Goal: Transaction & Acquisition: Purchase product/service

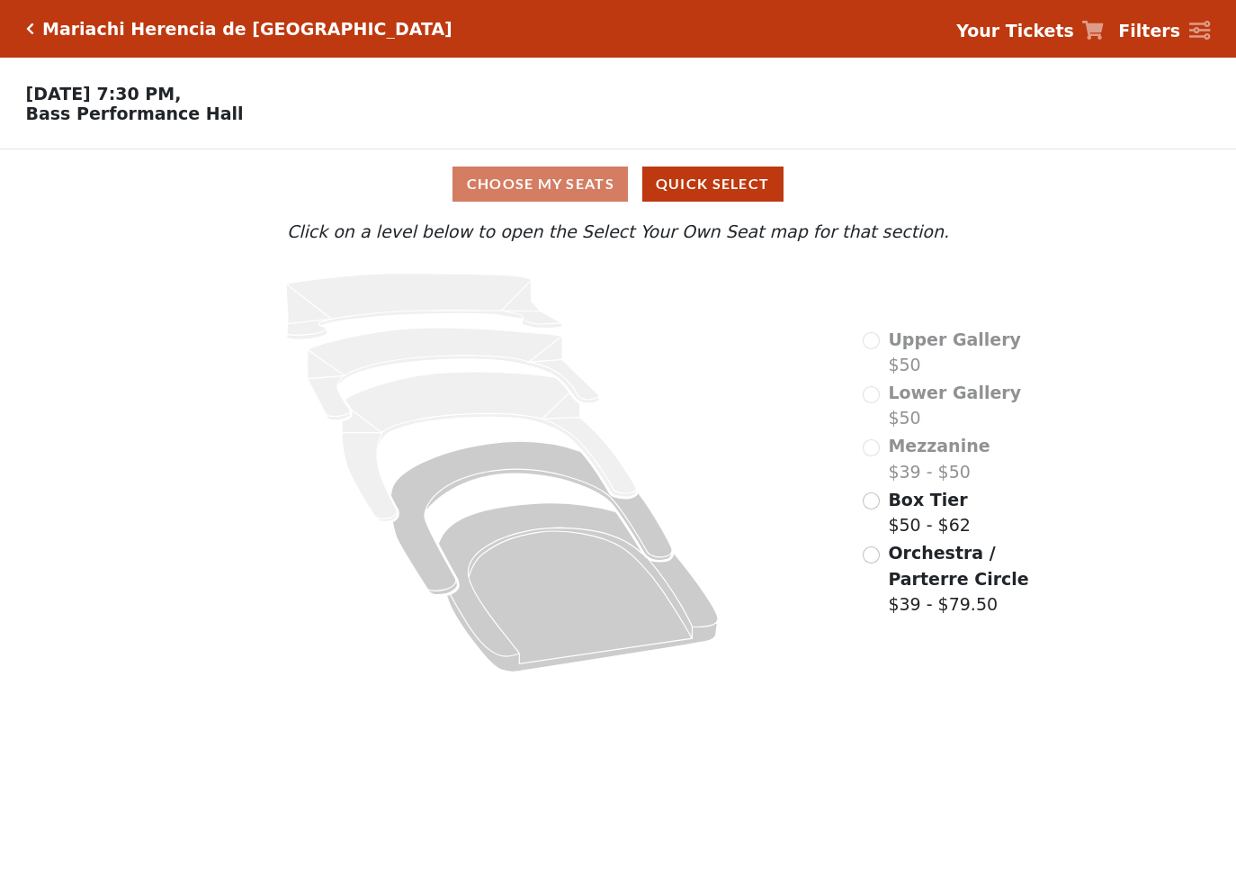
click at [898, 555] on span "Orchestra / Parterre Circle" at bounding box center [958, 566] width 140 height 46
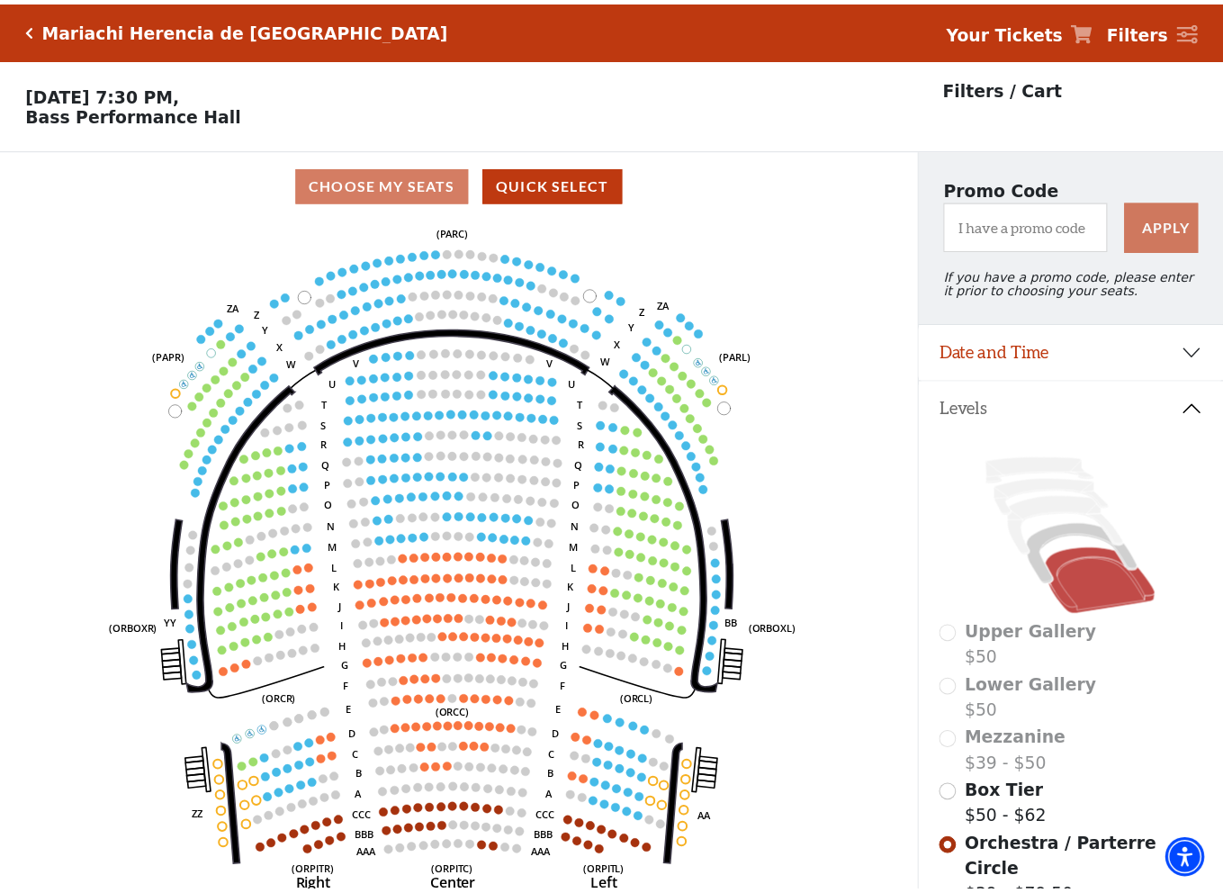
scroll to position [84, 0]
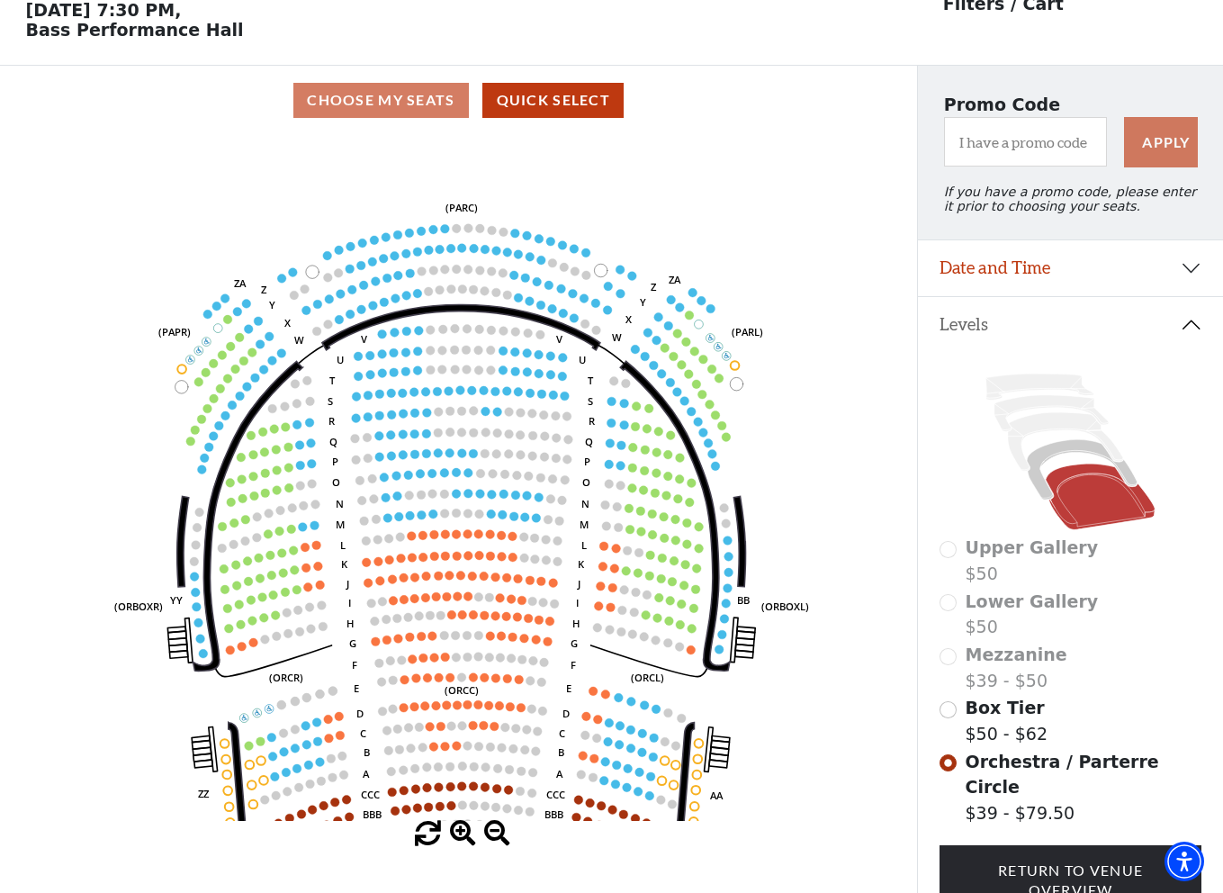
drag, startPoint x: 658, startPoint y: 143, endPoint x: 663, endPoint y: 202, distance: 59.6
click at [663, 202] on icon "Left (ORPITL) Right (ORPITR) Center (ORPITC) ZZ AA YY BB ZA ZA (ORCL) (ORCR) (O…" at bounding box center [458, 478] width 825 height 686
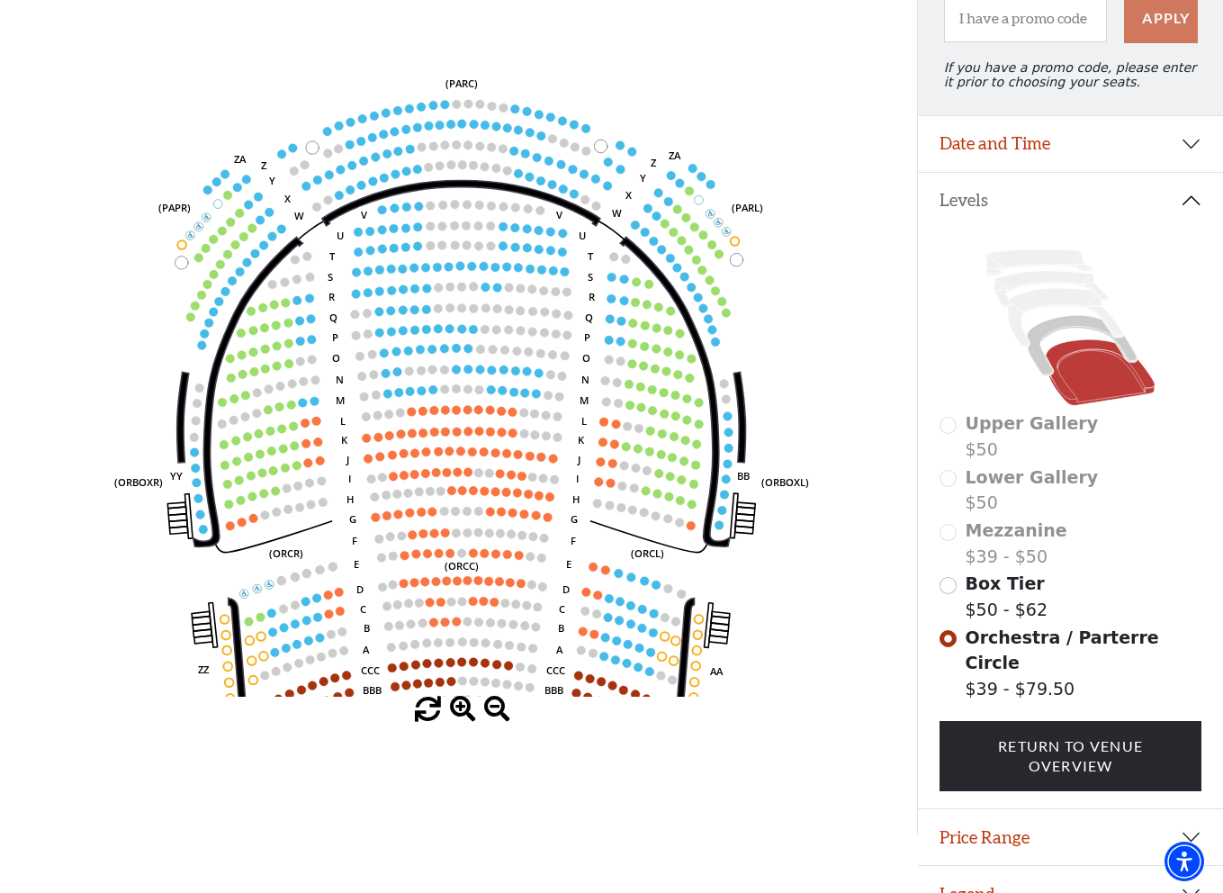
scroll to position [223, 0]
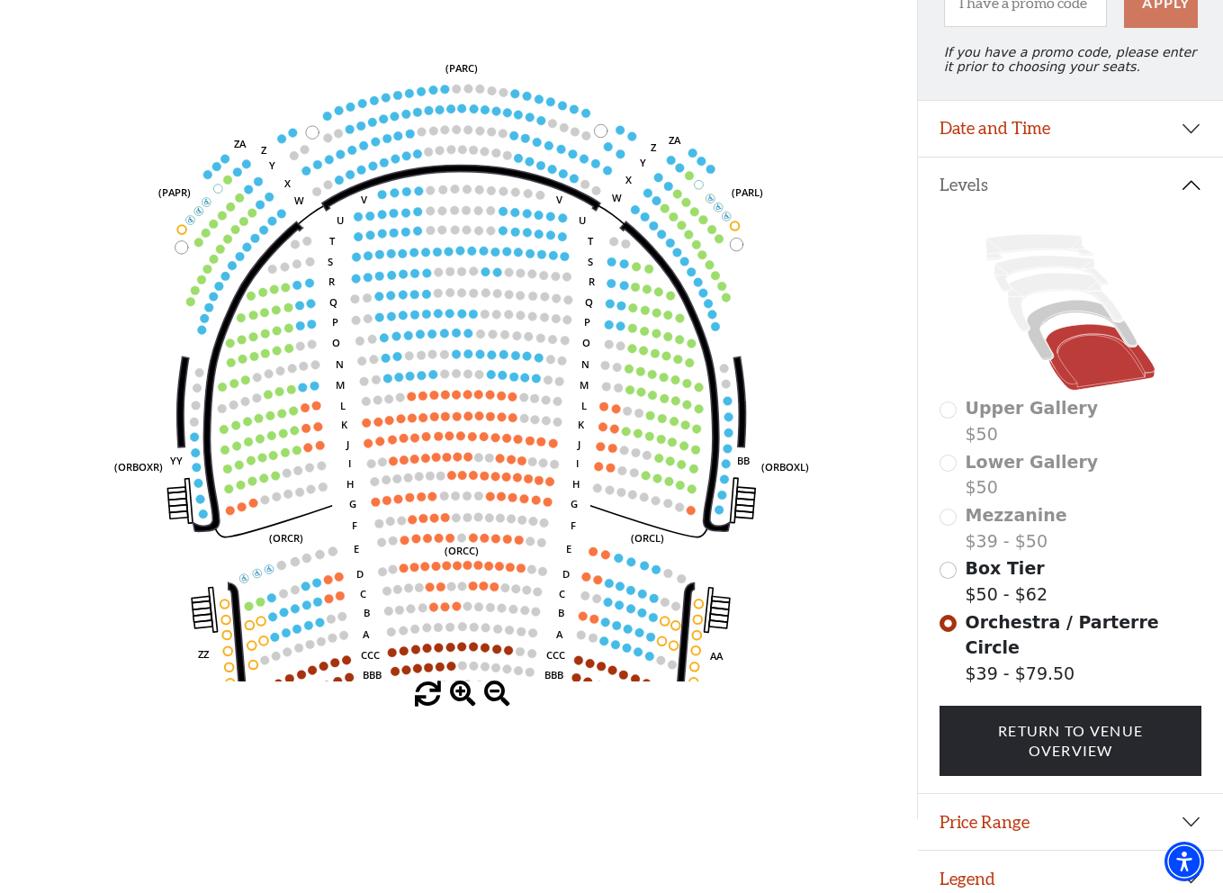
click at [465, 694] on span at bounding box center [463, 694] width 26 height 26
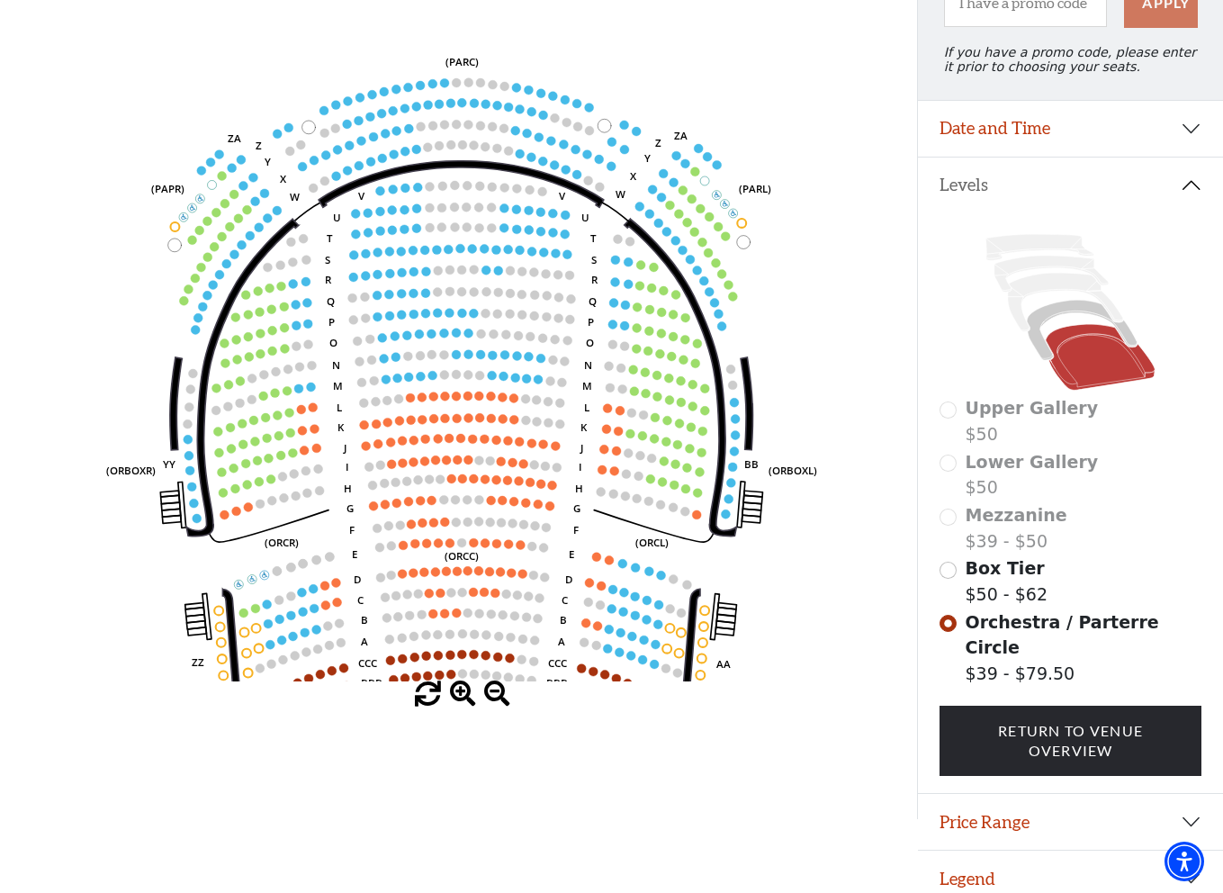
click at [465, 694] on span at bounding box center [463, 694] width 26 height 26
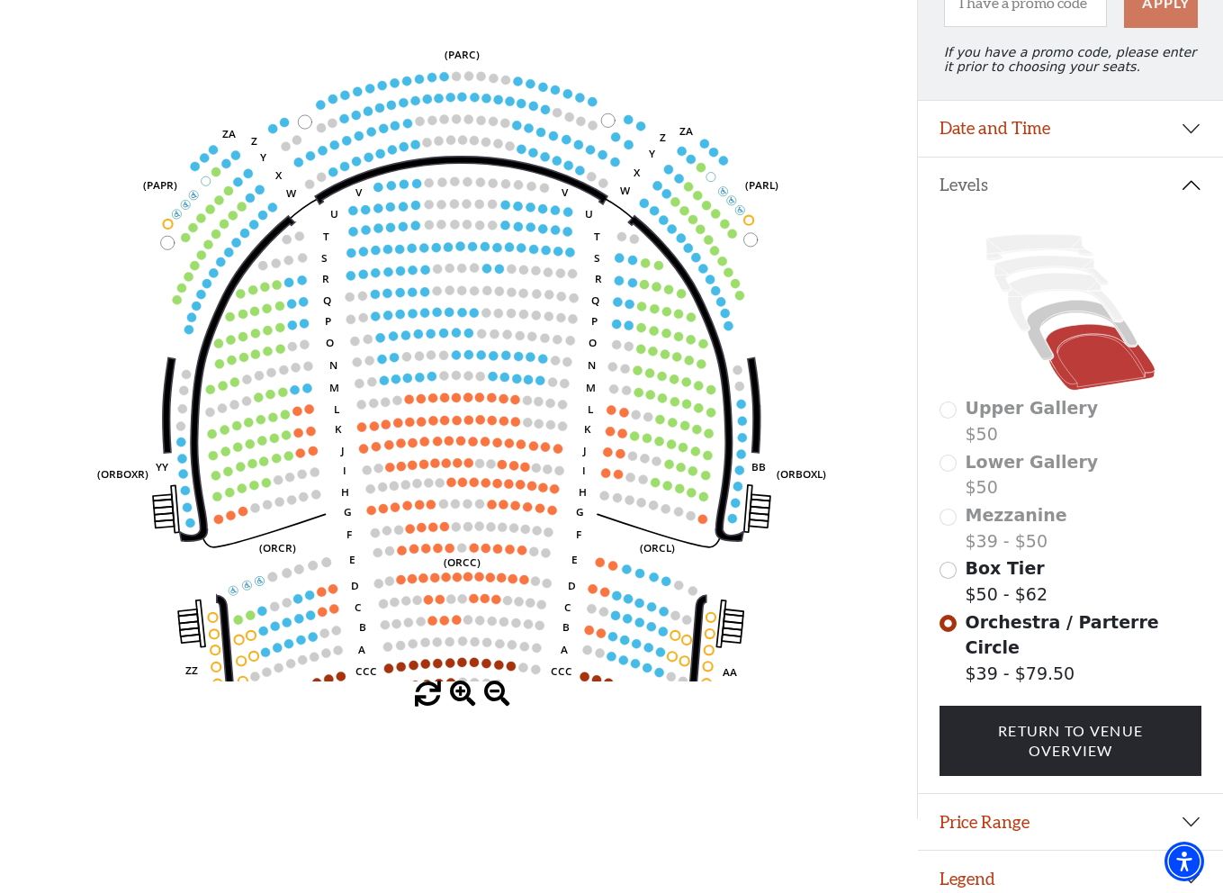
click at [465, 694] on span at bounding box center [463, 694] width 26 height 26
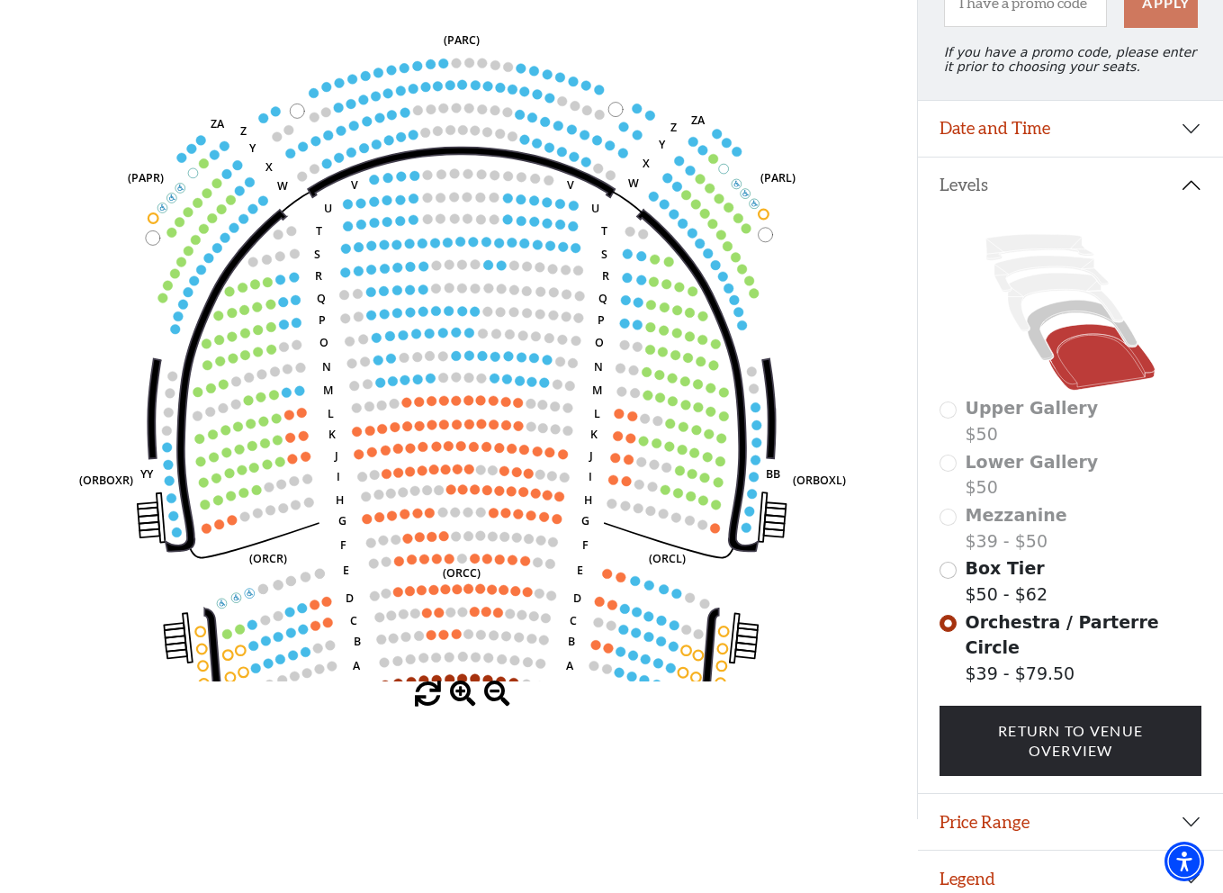
click at [465, 694] on span at bounding box center [463, 694] width 26 height 26
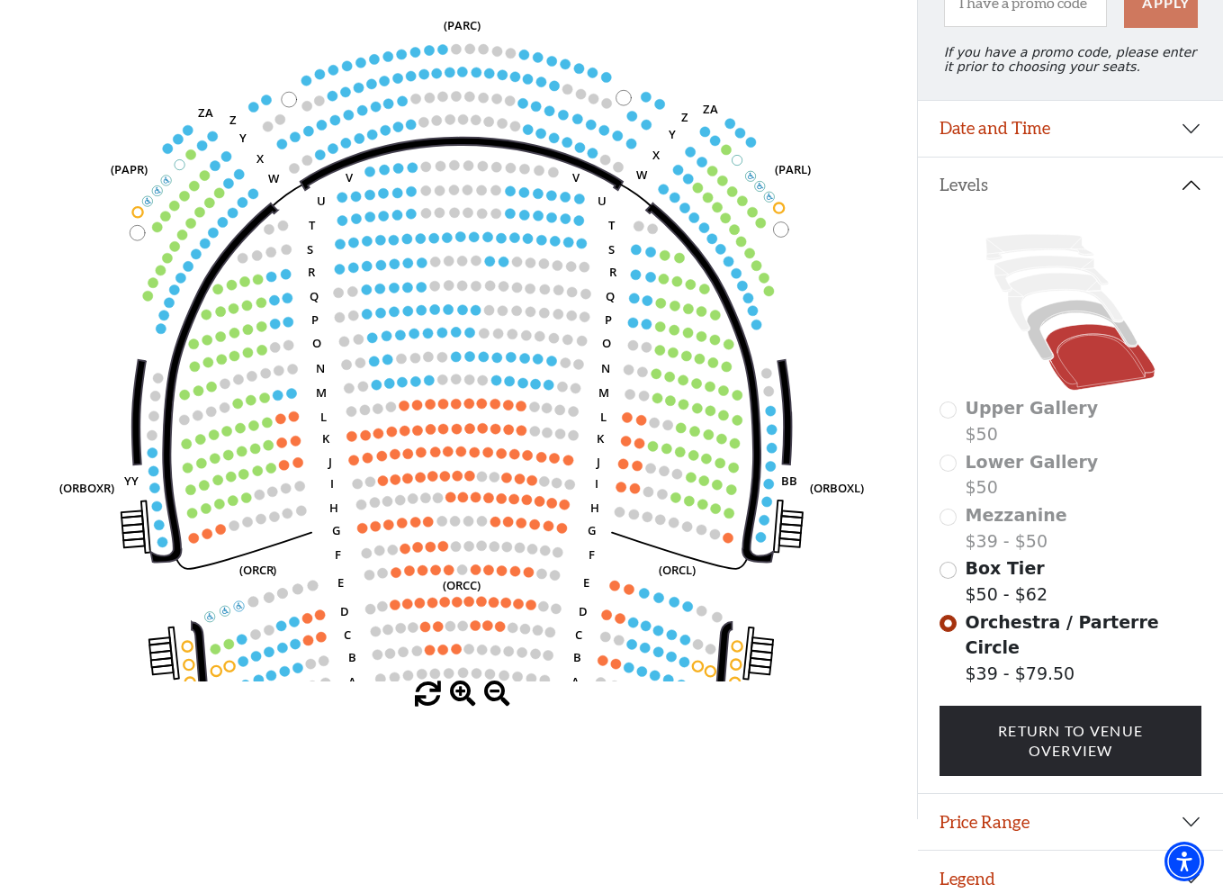
click at [465, 694] on span at bounding box center [463, 694] width 26 height 26
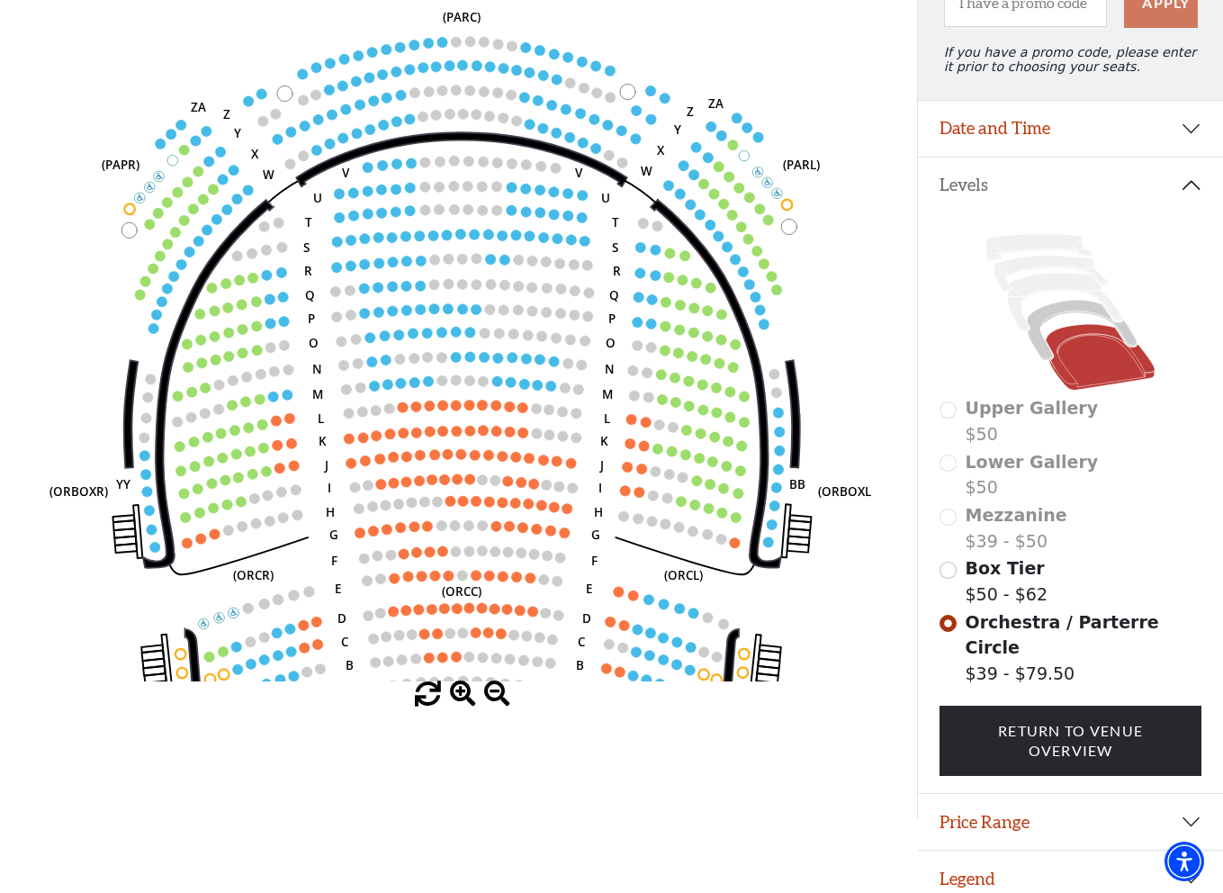
click at [465, 694] on span at bounding box center [463, 694] width 26 height 26
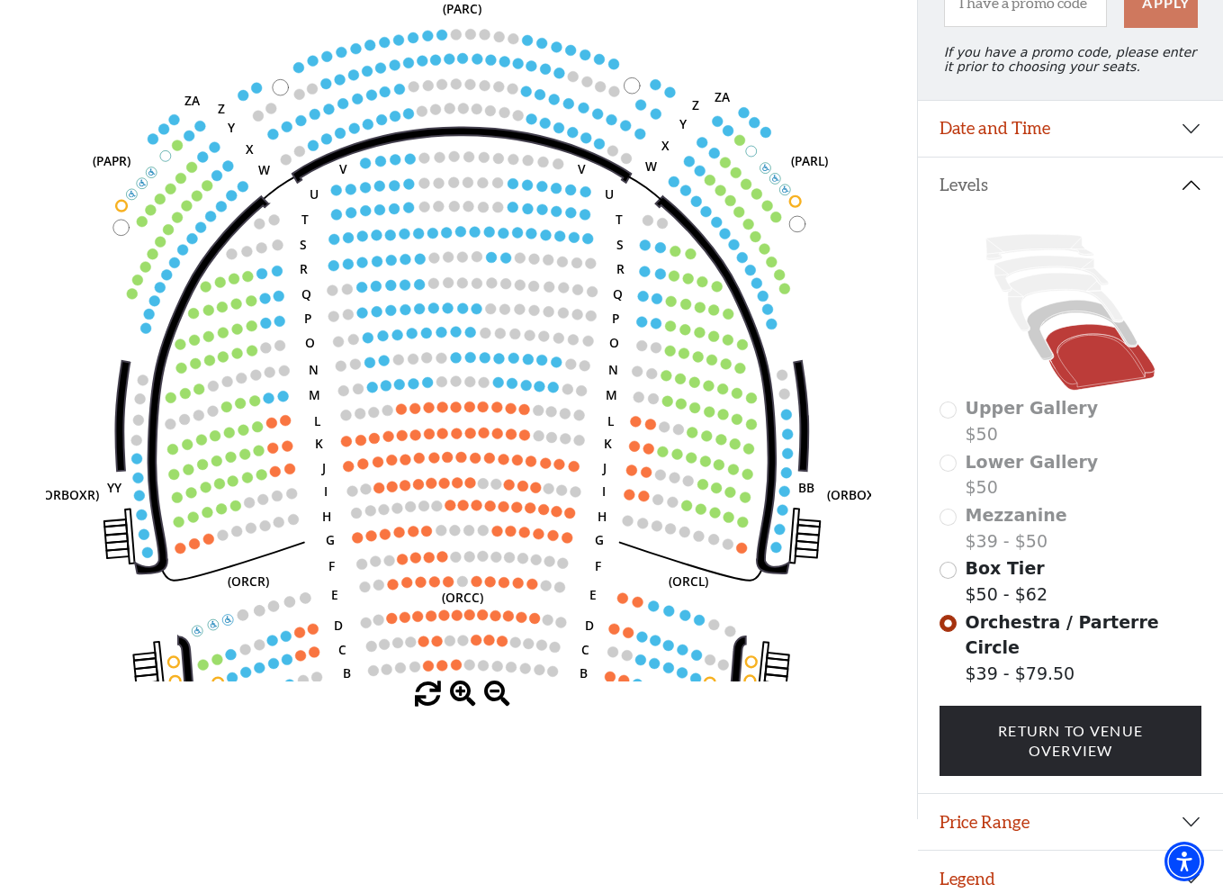
click at [465, 694] on span at bounding box center [463, 694] width 26 height 26
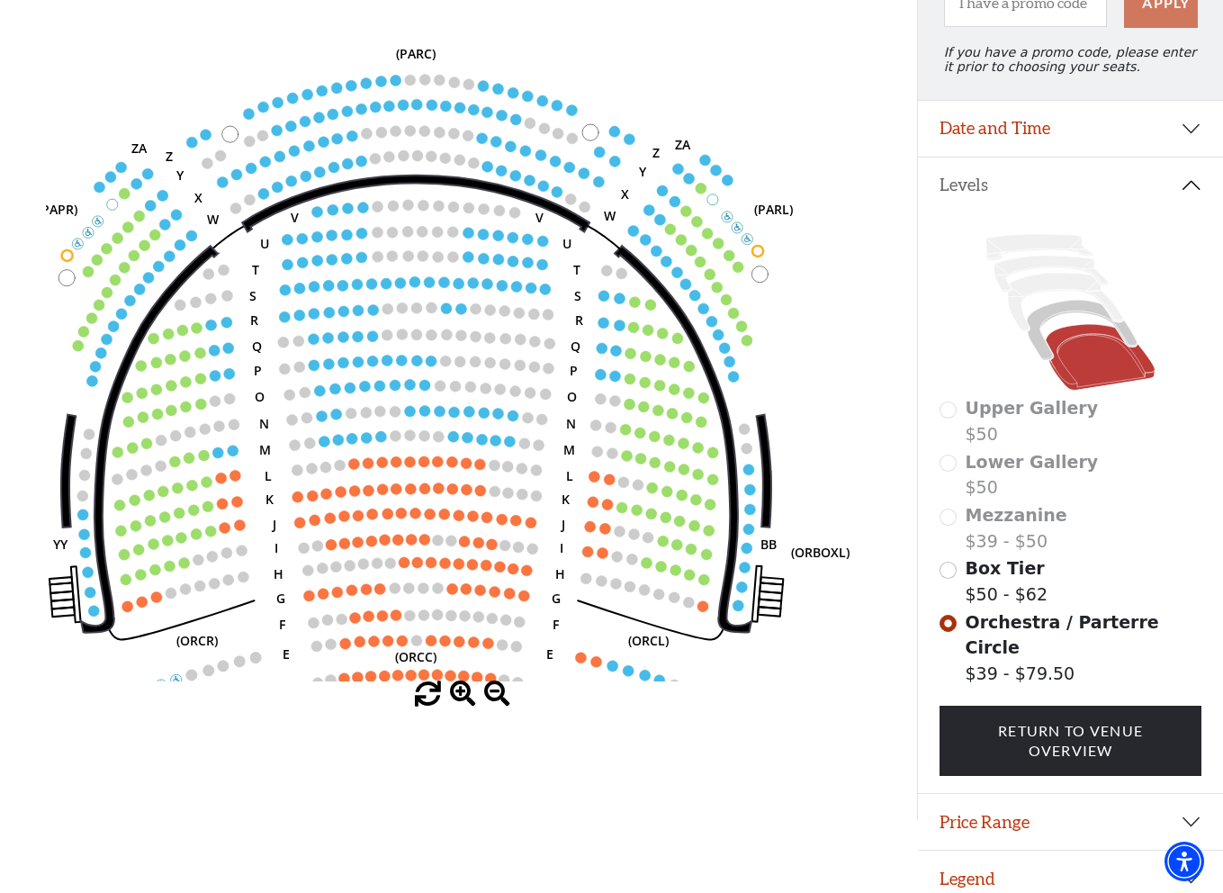
drag, startPoint x: 562, startPoint y: 352, endPoint x: 528, endPoint y: 380, distance: 43.4
click at [528, 378] on icon "Left (ORPITL) Right (ORPITR) Center (ORPITC) ZZ AA YY BB ZA ZA (ORCL) (ORCR) (O…" at bounding box center [458, 339] width 825 height 686
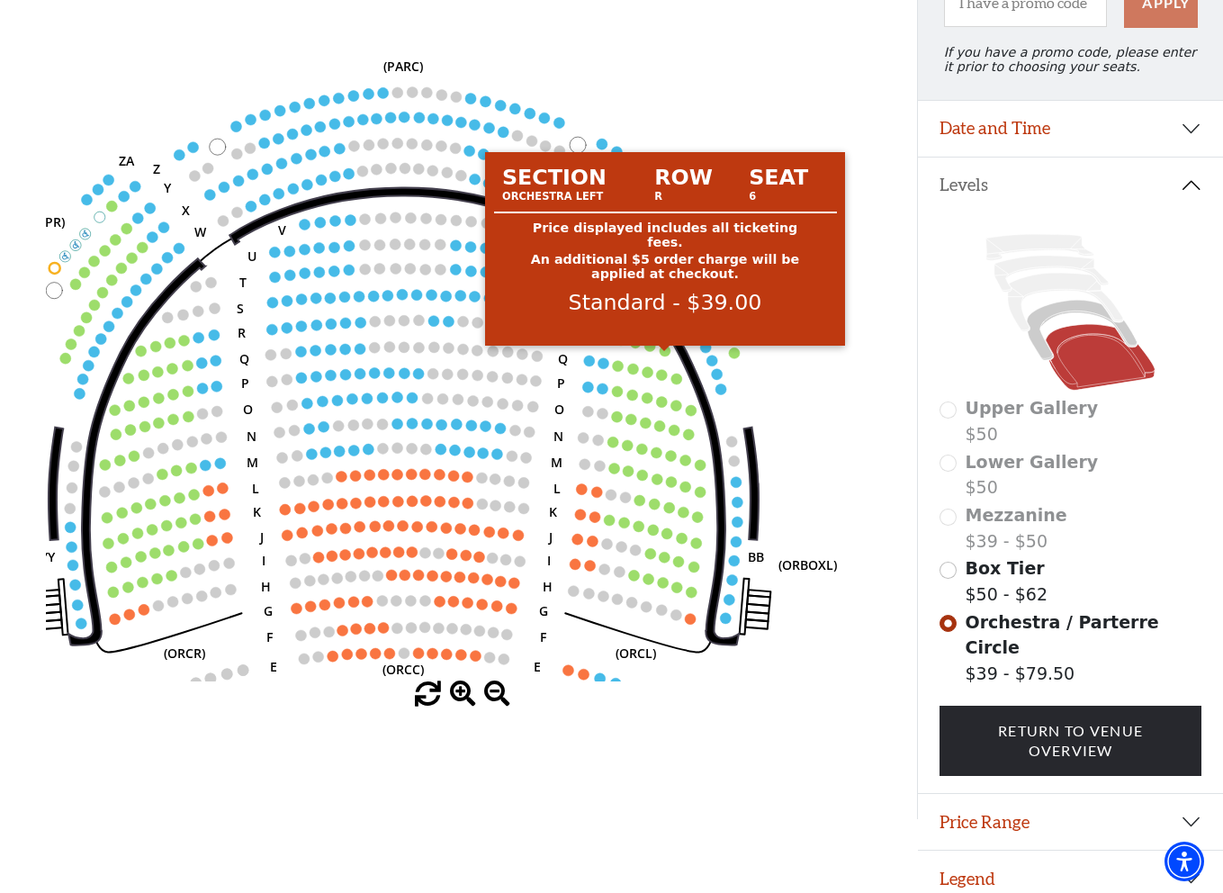
click at [667, 356] on circle at bounding box center [665, 351] width 11 height 11
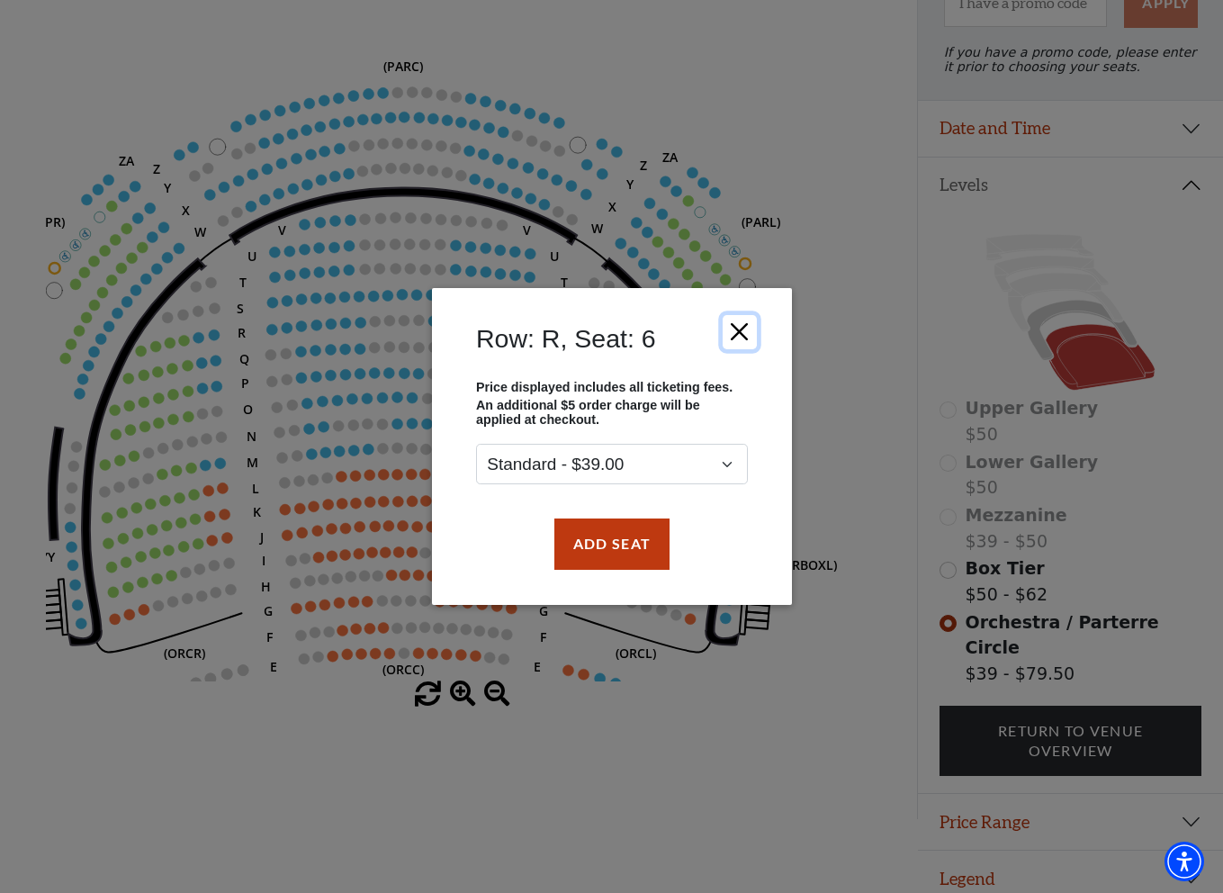
click at [746, 328] on button "Close" at bounding box center [739, 332] width 34 height 34
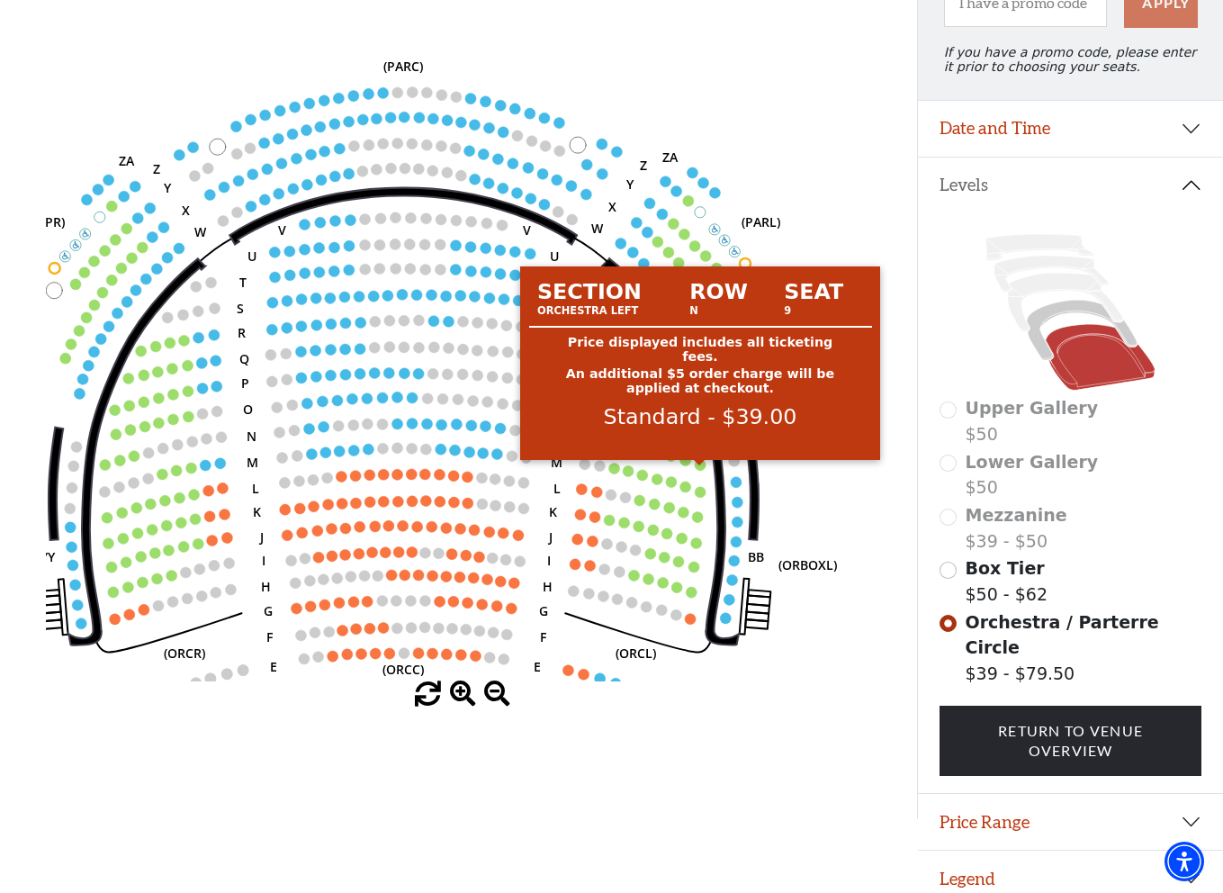
click at [700, 471] on circle at bounding box center [700, 465] width 11 height 11
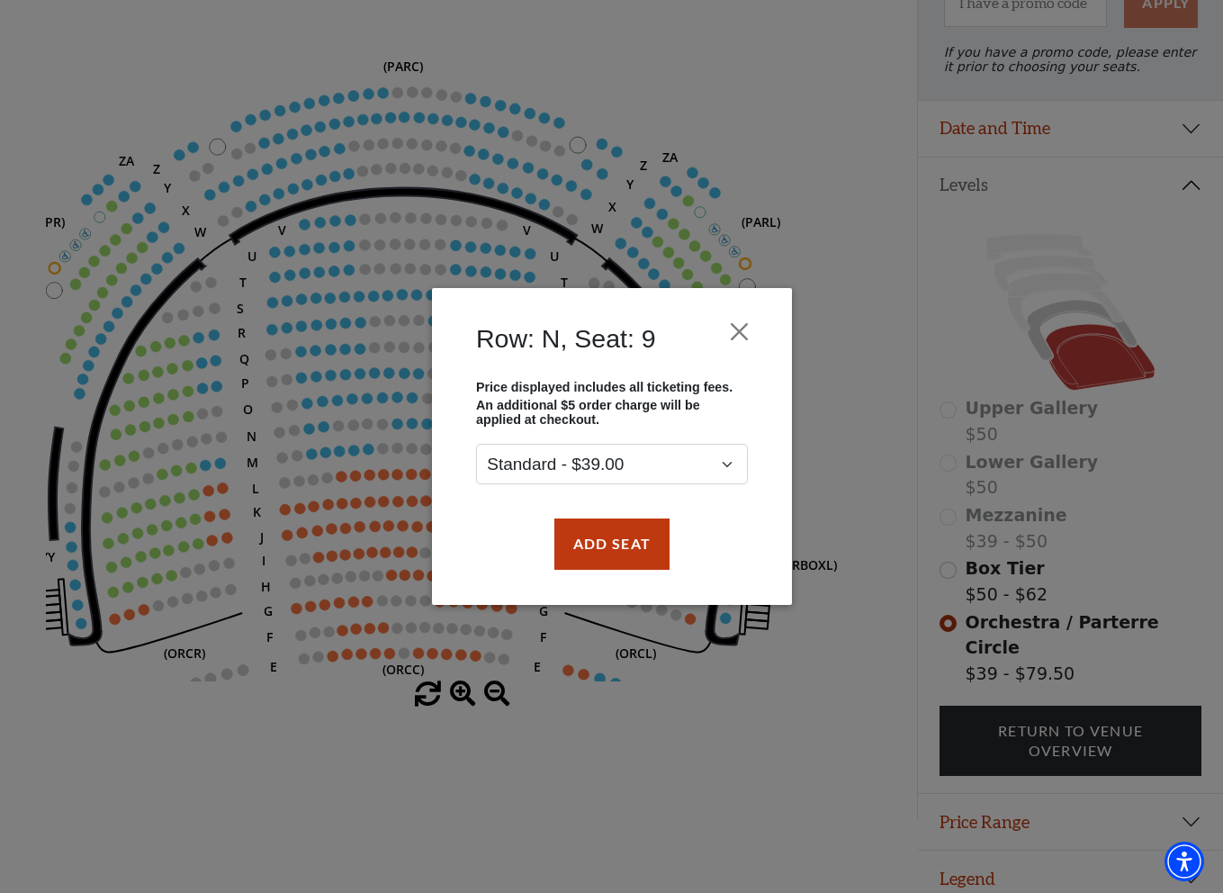
drag, startPoint x: 622, startPoint y: 423, endPoint x: 502, endPoint y: 374, distance: 129.2
copy div "Price displayed includes all ticketing fees. An additional $5 order charge will…"
click at [456, 385] on div "Row: N, Seat: 9 Price displayed includes all ticketing fees. An additional $5 o…" at bounding box center [612, 446] width 360 height 317
click at [639, 526] on button "Add Seat" at bounding box center [610, 543] width 115 height 50
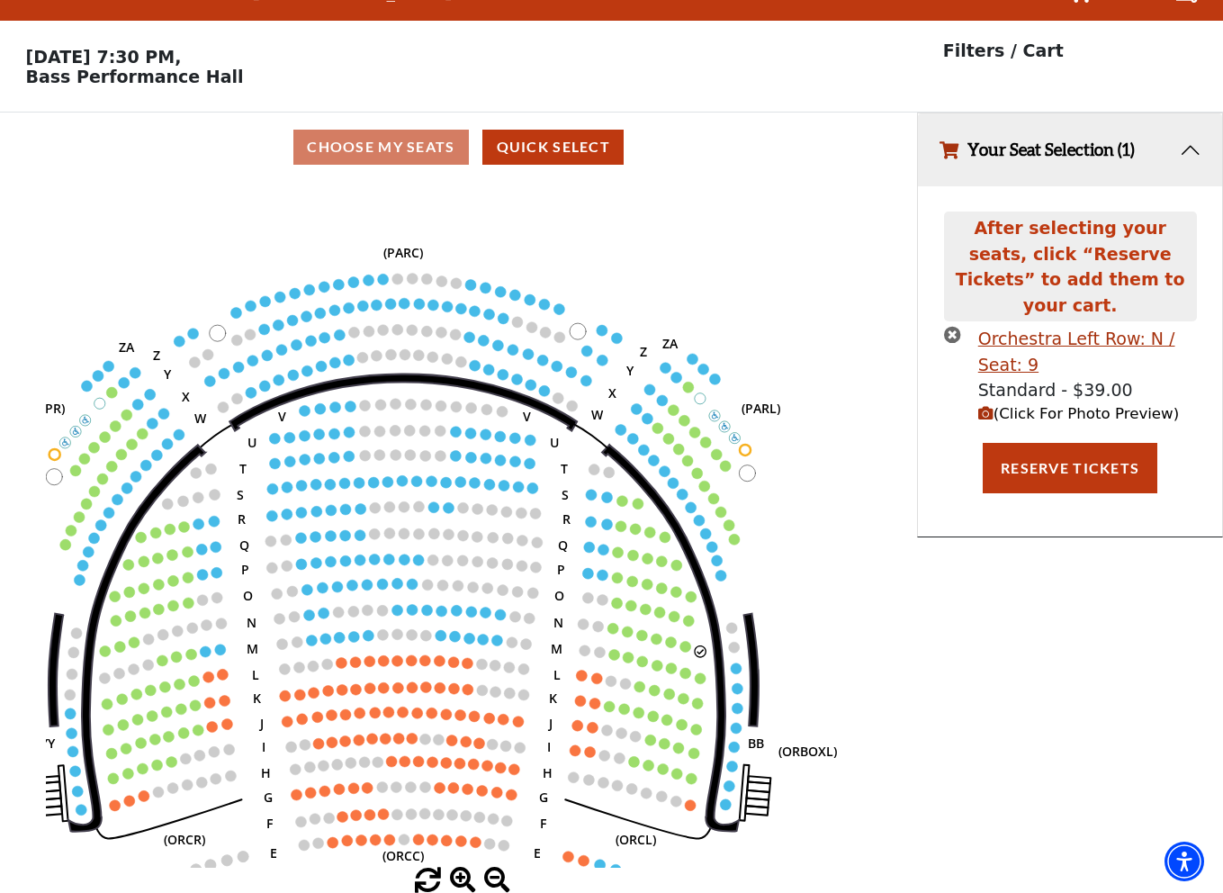
scroll to position [44, 0]
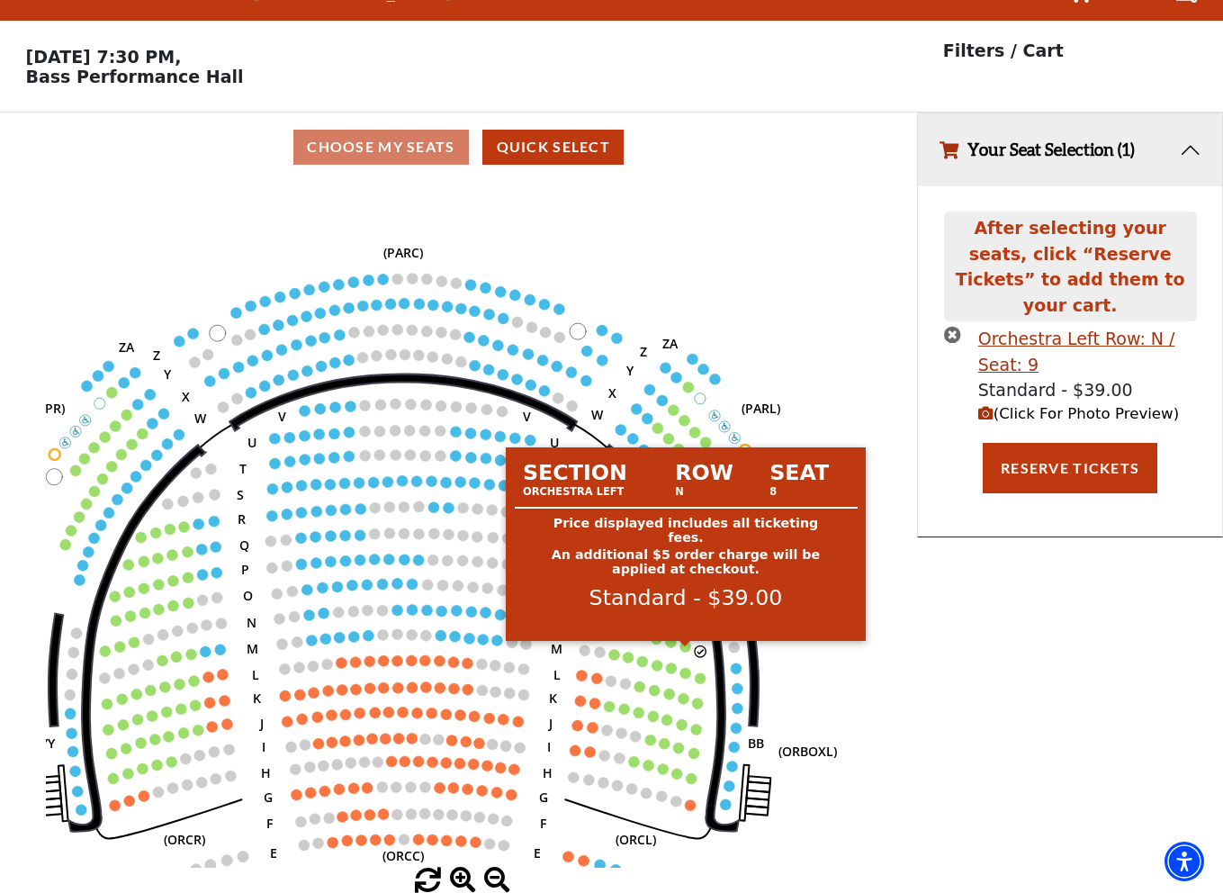
click at [685, 645] on circle at bounding box center [685, 646] width 11 height 11
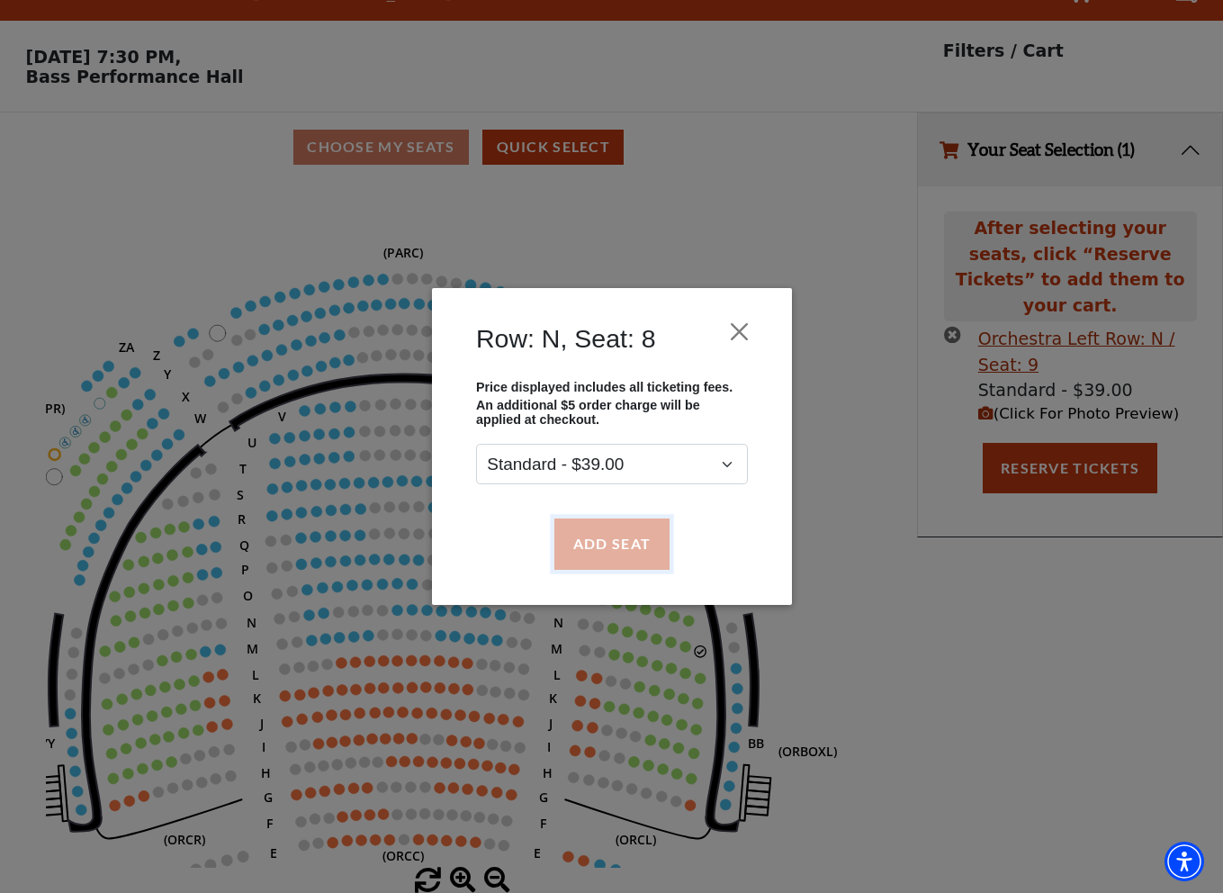
click at [618, 560] on button "Add Seat" at bounding box center [610, 543] width 115 height 50
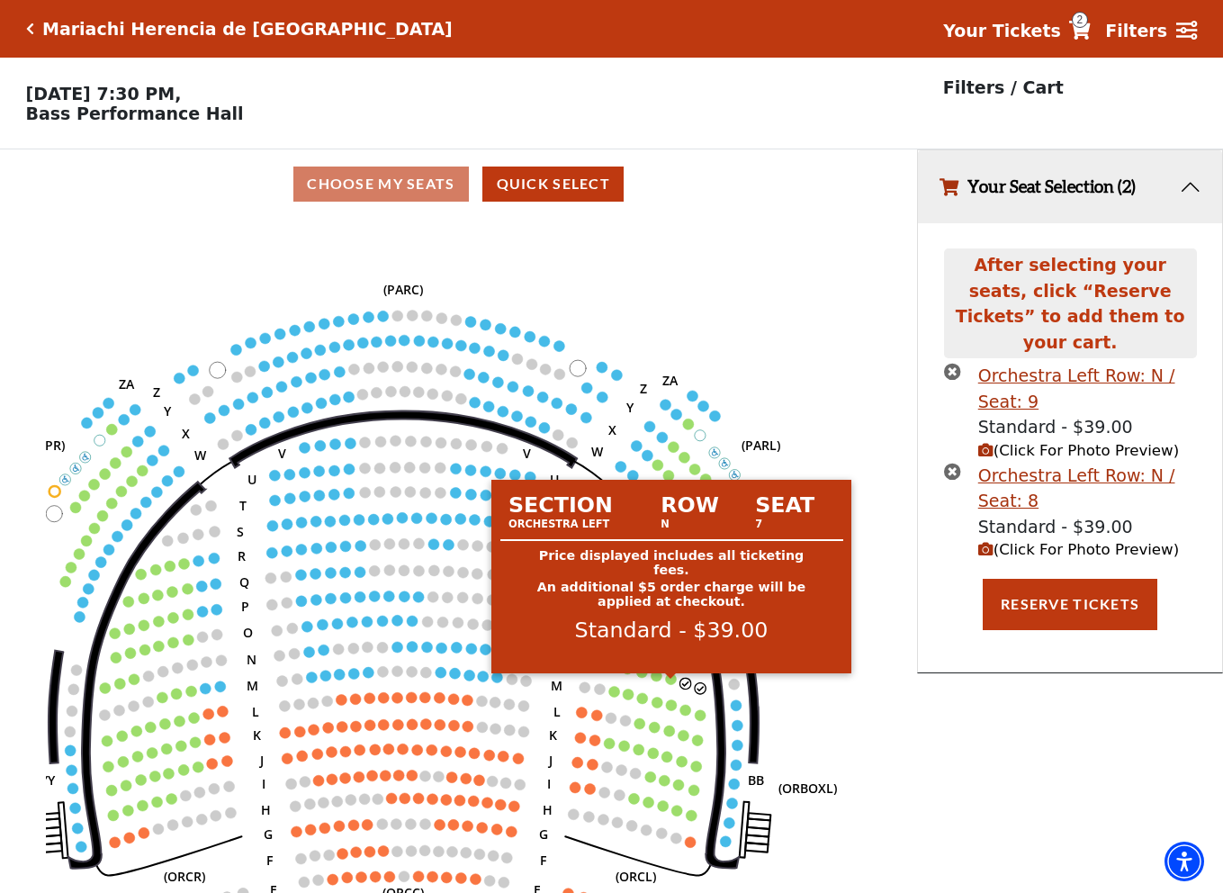
click at [669, 684] on circle at bounding box center [671, 678] width 11 height 11
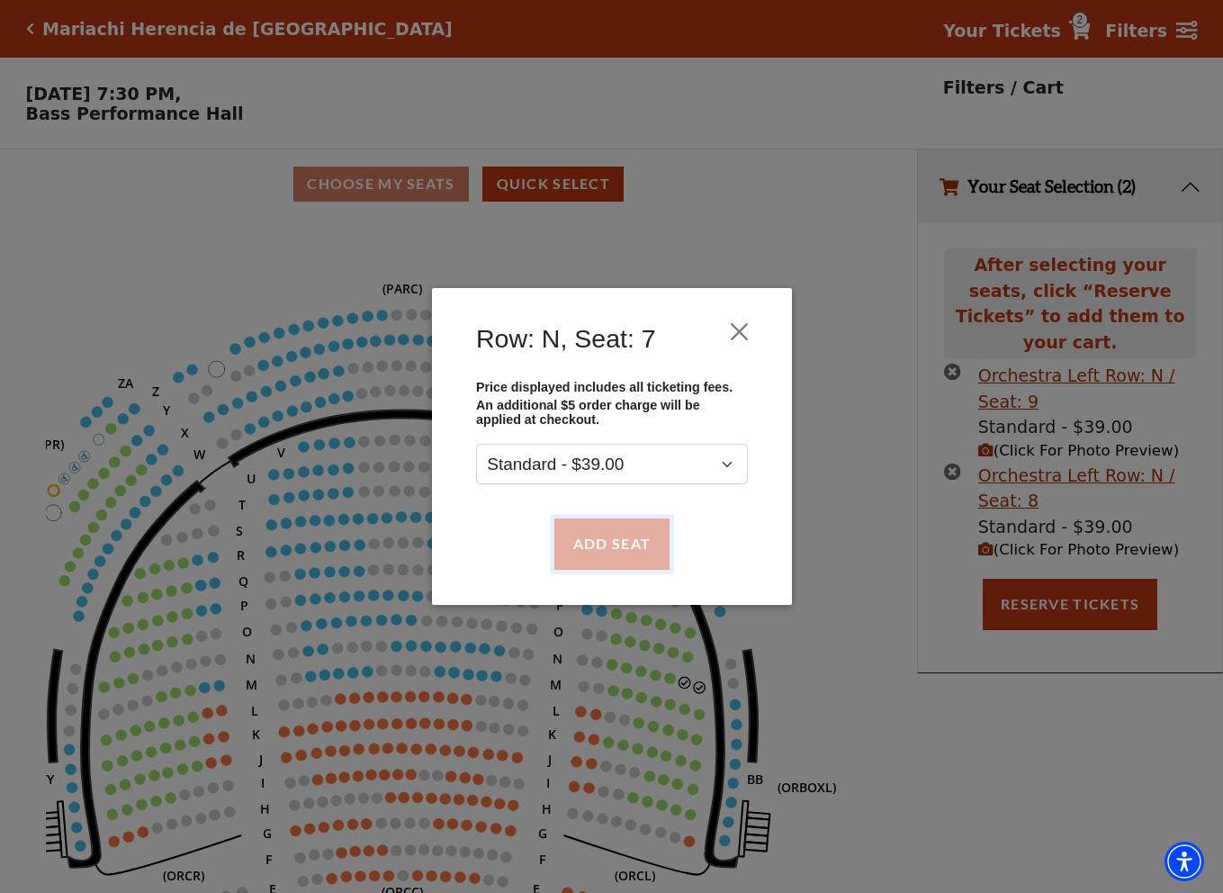
click at [580, 539] on button "Add Seat" at bounding box center [610, 543] width 115 height 50
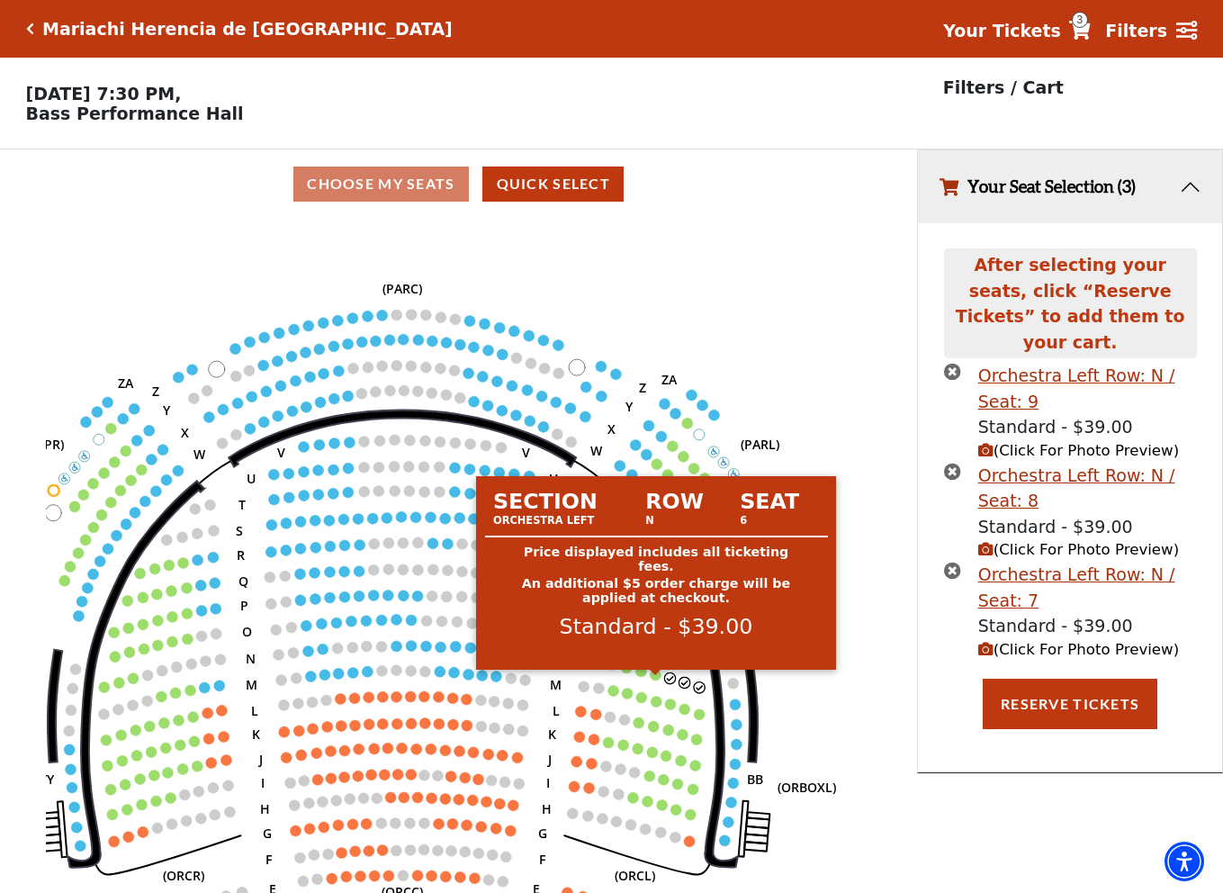
click at [655, 680] on circle at bounding box center [656, 675] width 11 height 11
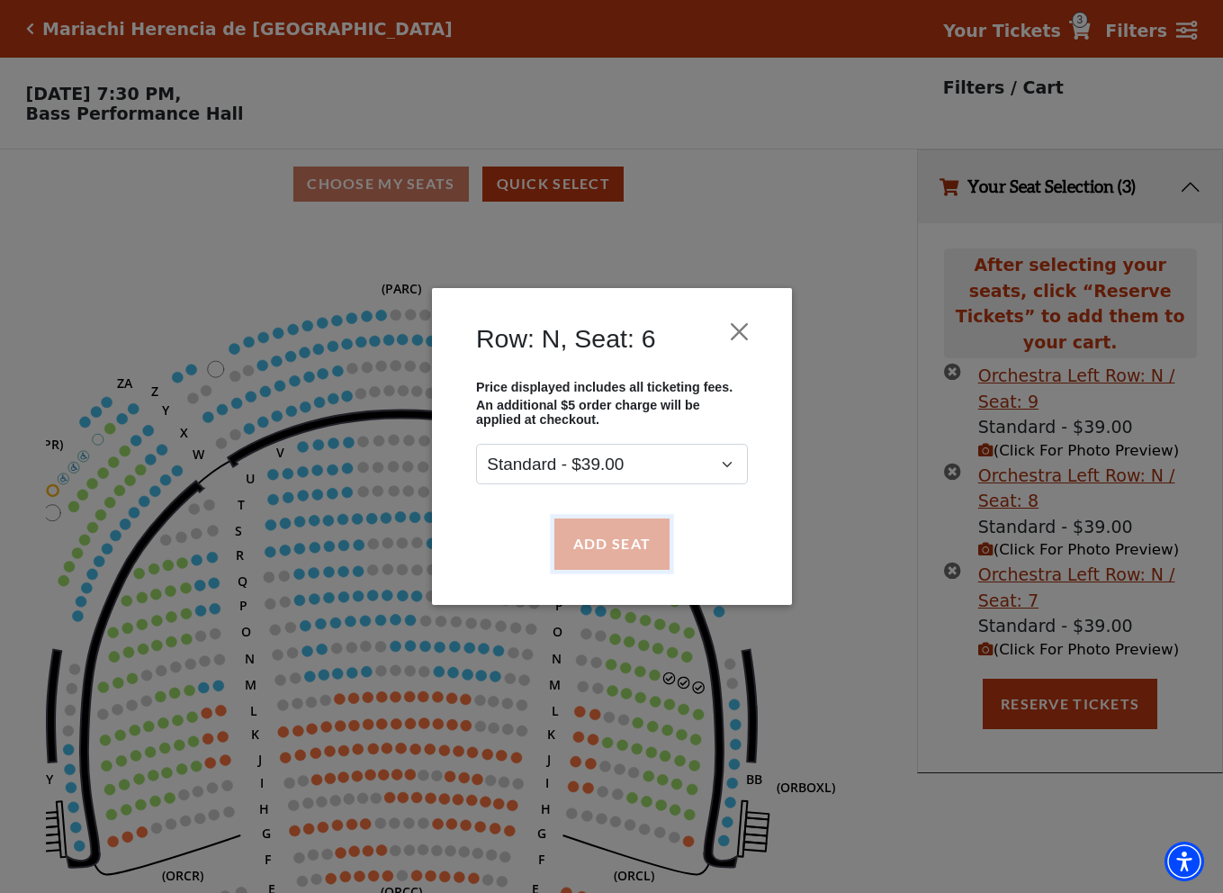
click at [590, 545] on button "Add Seat" at bounding box center [610, 543] width 115 height 50
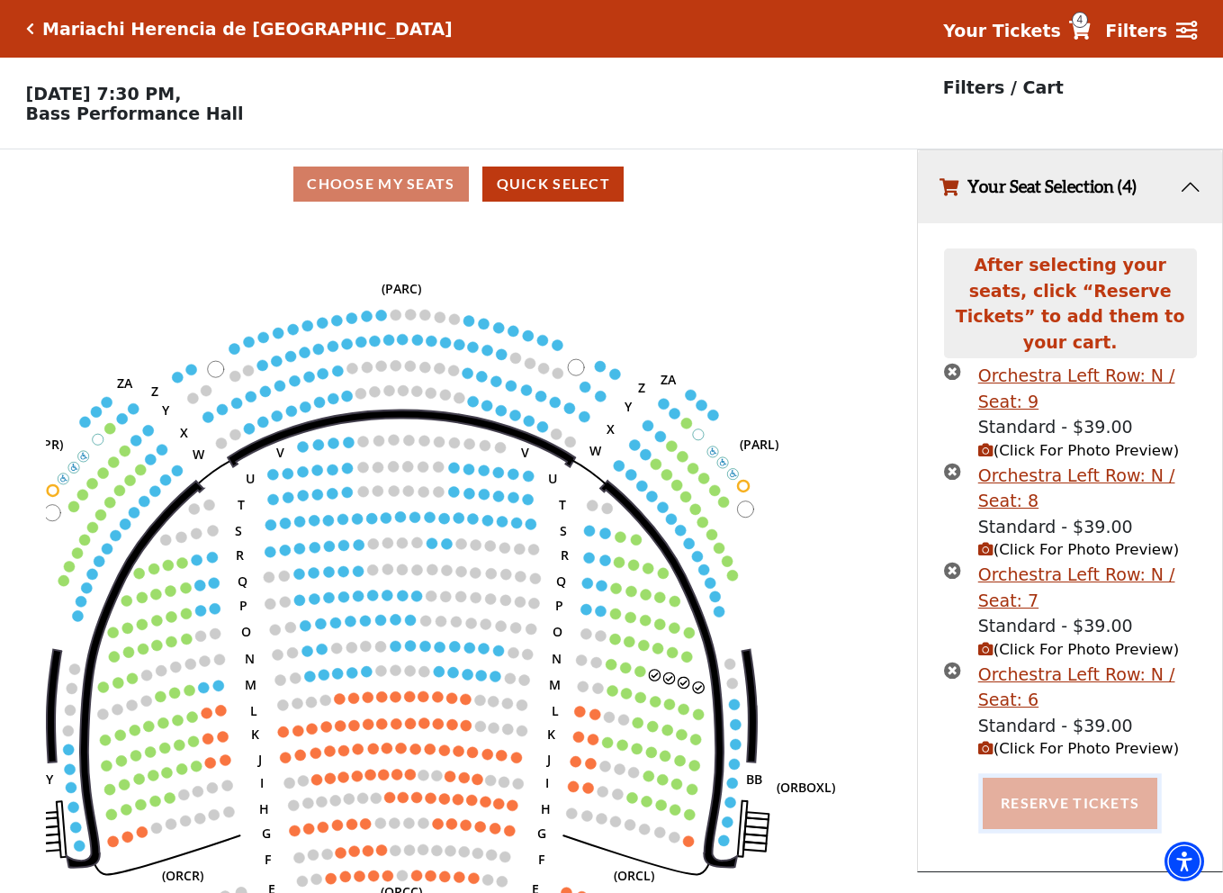
click at [1114, 782] on button "Reserve Tickets" at bounding box center [1070, 803] width 175 height 50
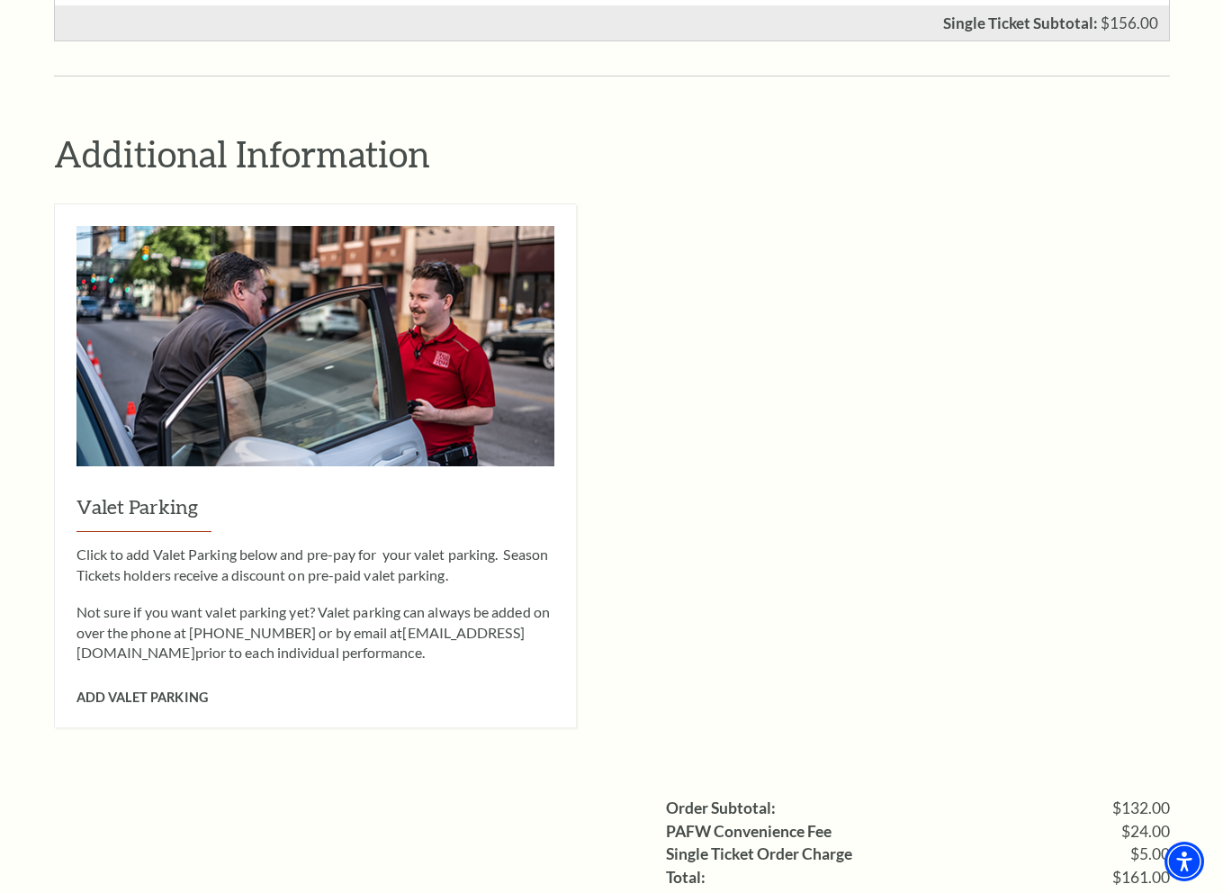
scroll to position [1620, 0]
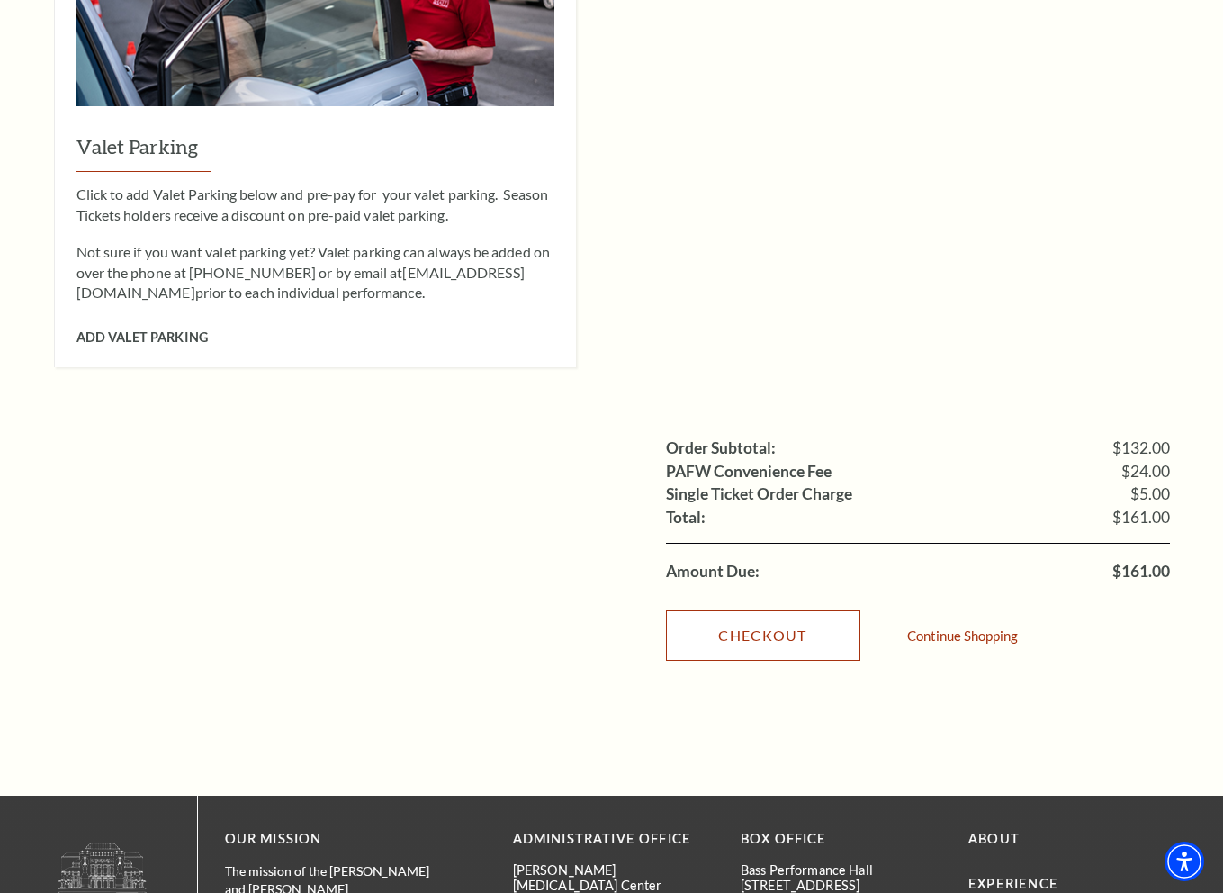
click at [756, 610] on link "Checkout" at bounding box center [763, 635] width 194 height 50
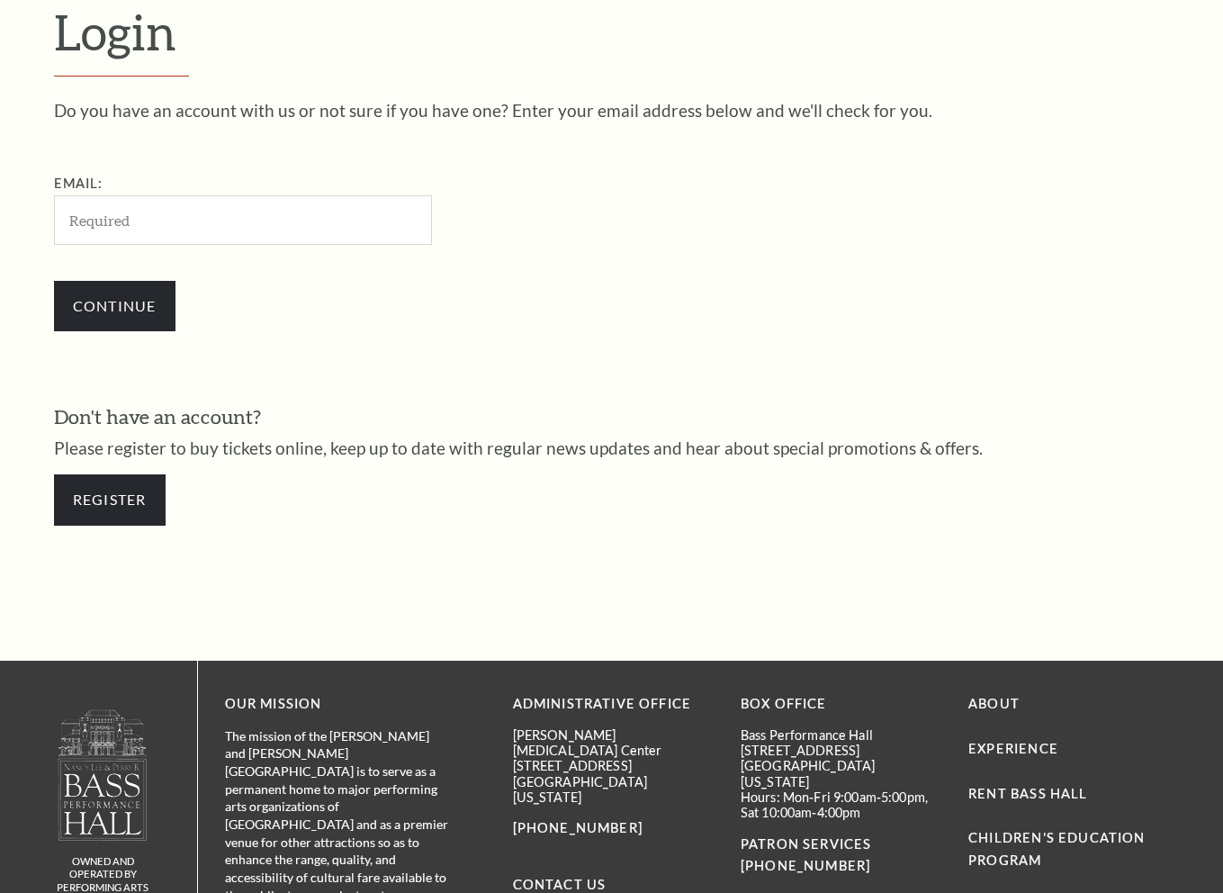
scroll to position [504, 0]
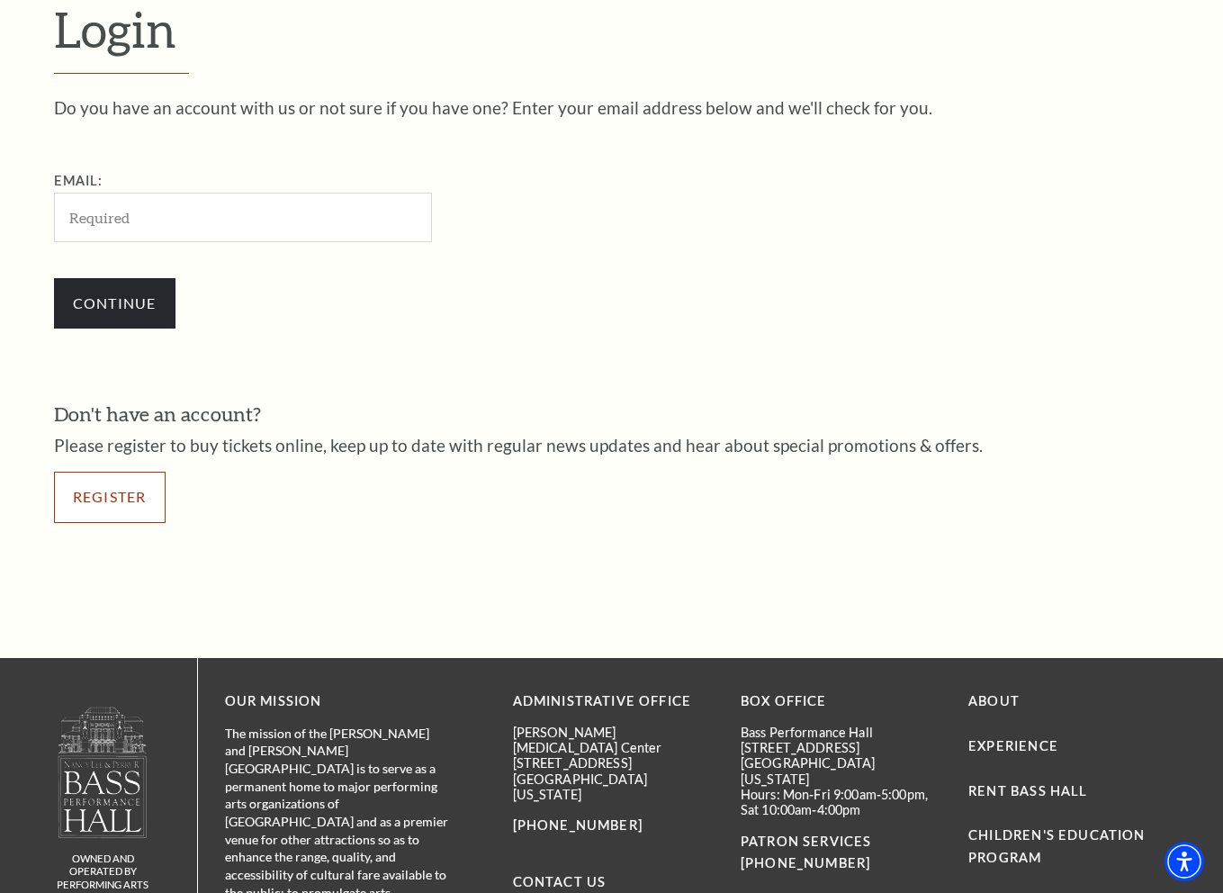
click at [106, 497] on link "Register" at bounding box center [110, 497] width 112 height 50
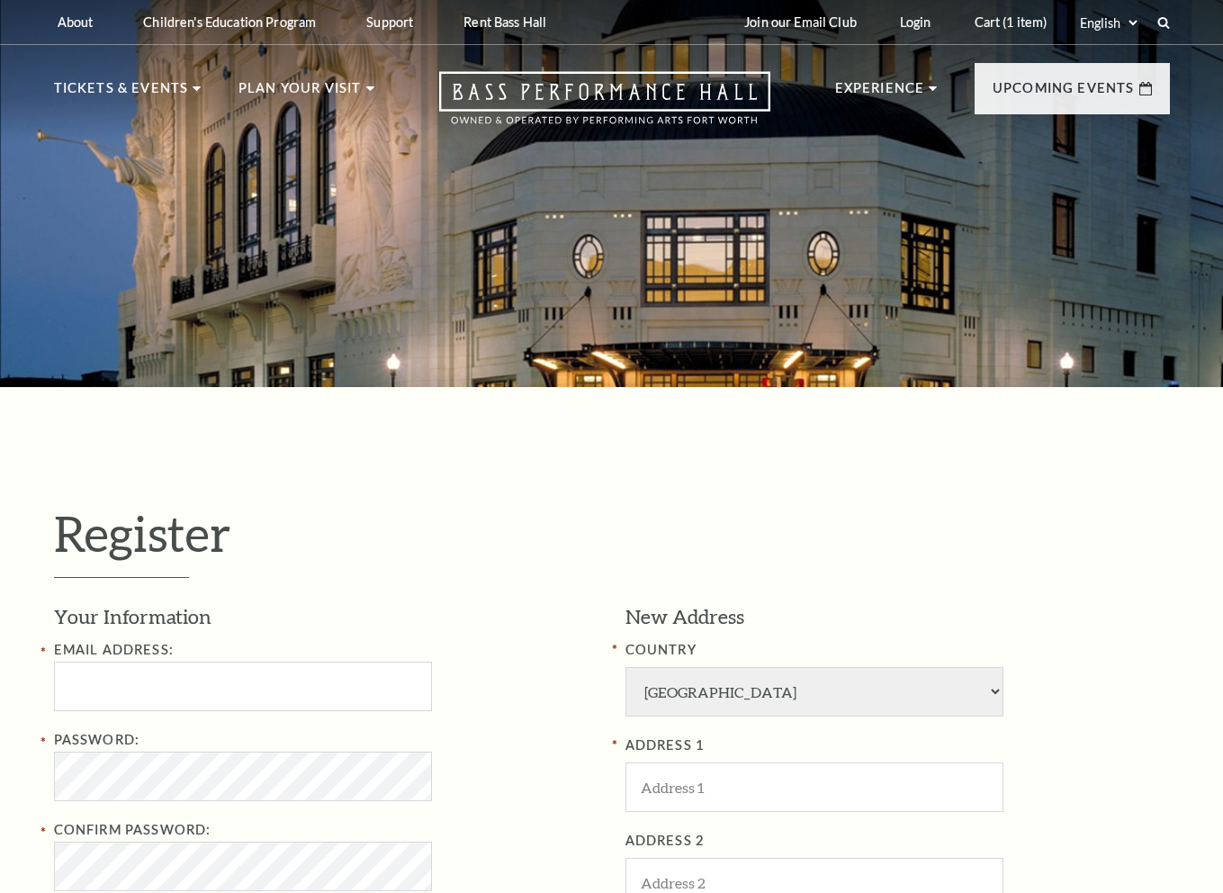
select select "1"
select select "TX"
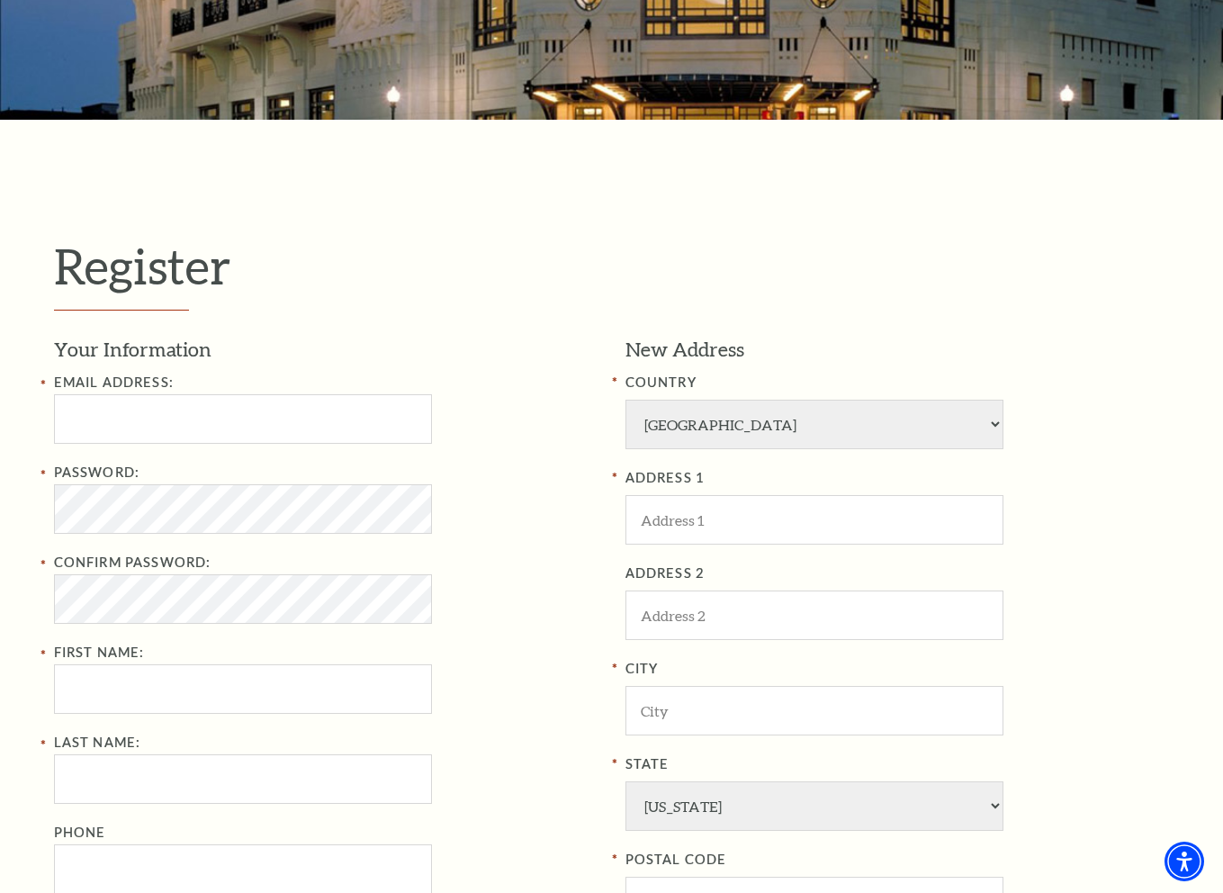
scroll to position [270, 0]
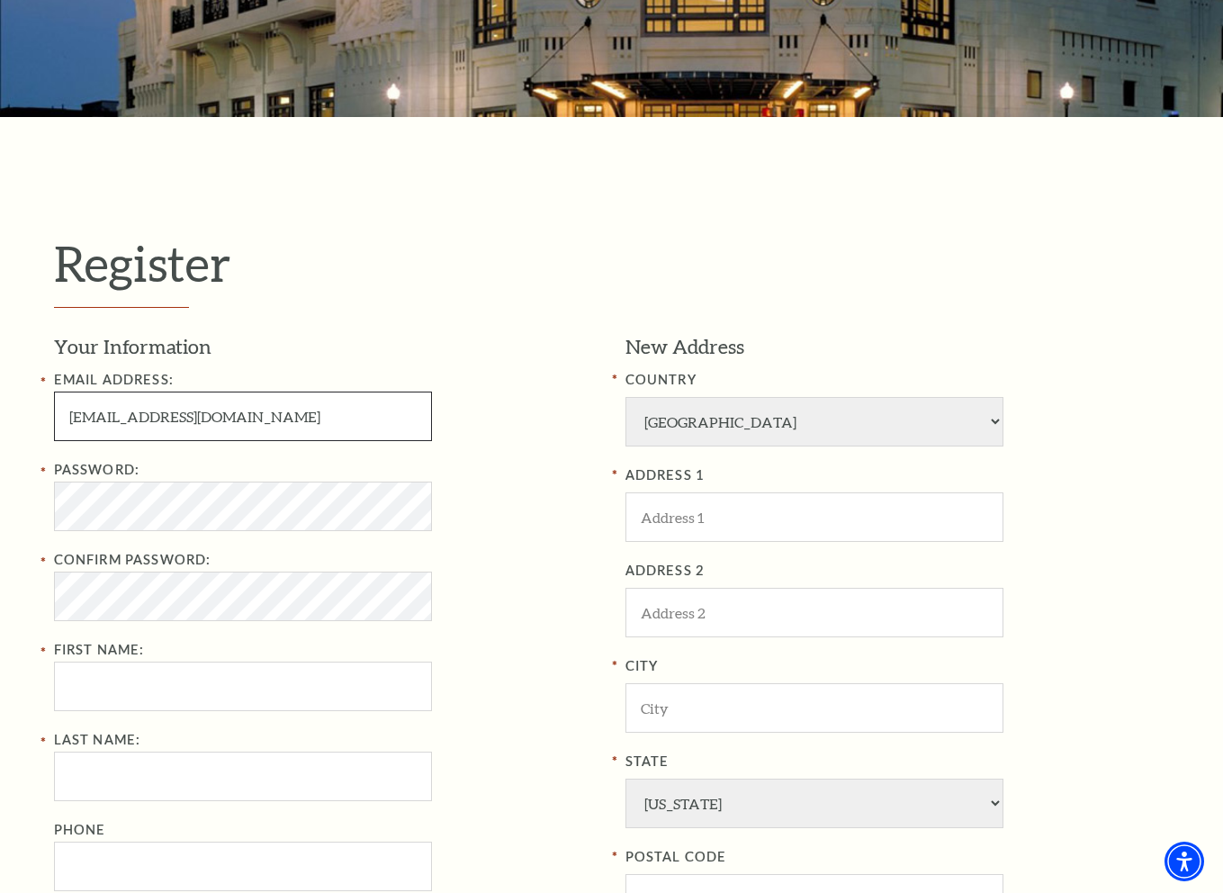
click at [111, 432] on input "maimhoclan74@gmail.com" at bounding box center [243, 415] width 378 height 49
type input "maimfdhoclan74@gmail.com"
click at [0, 517] on html "Skip to main content Enable accessibility for low vision Open the accessibility…" at bounding box center [611, 176] width 1223 height 893
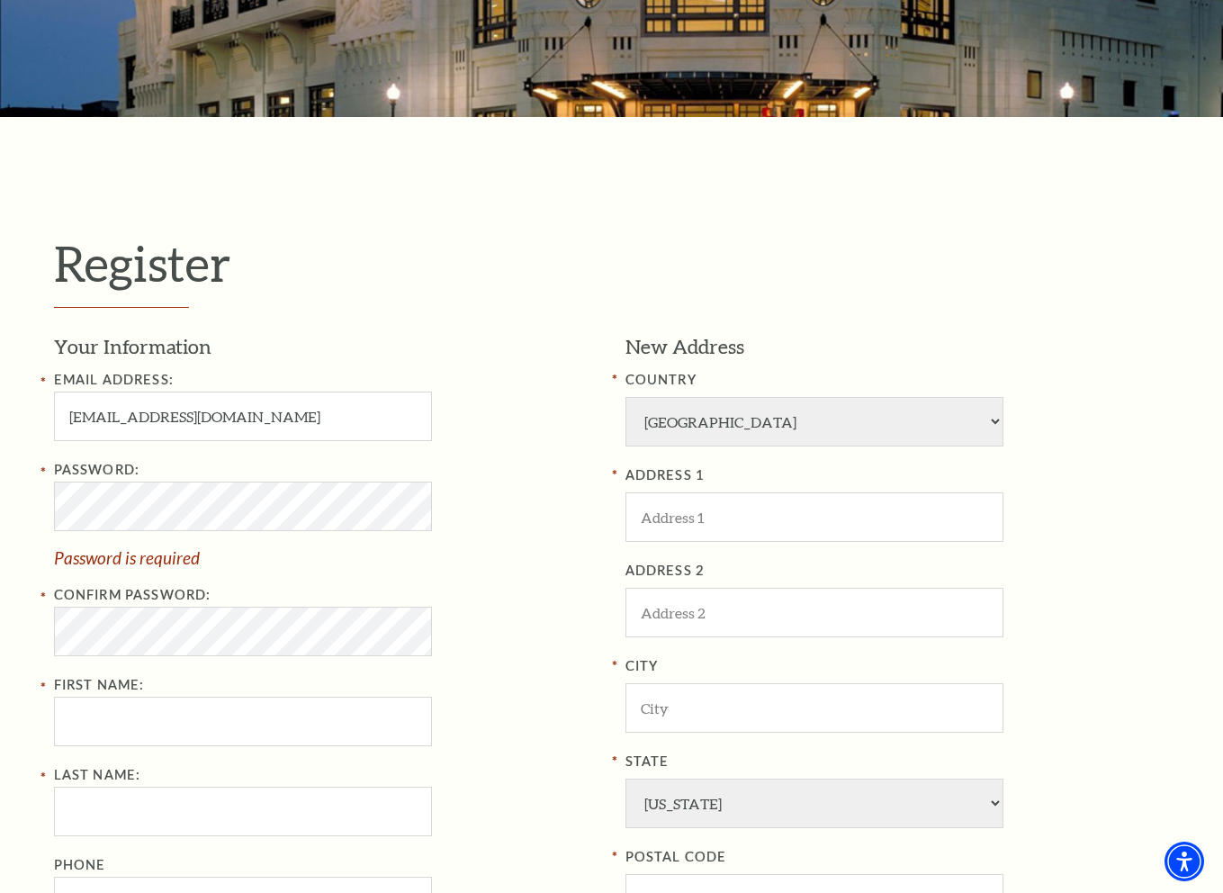
click at [109, 472] on label "Password:" at bounding box center [97, 469] width 86 height 15
copy label "Password"
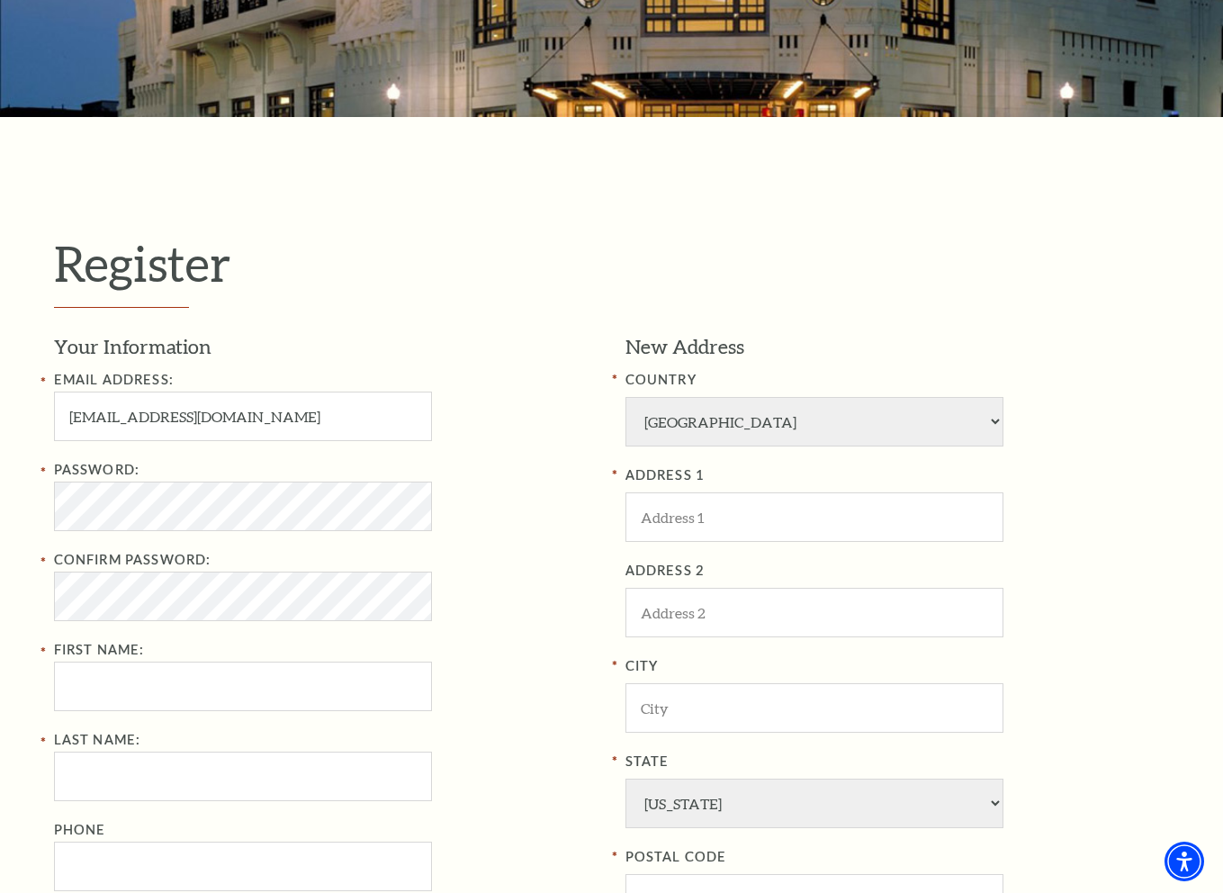
click at [463, 620] on div "Confirm Password:" at bounding box center [326, 585] width 544 height 72
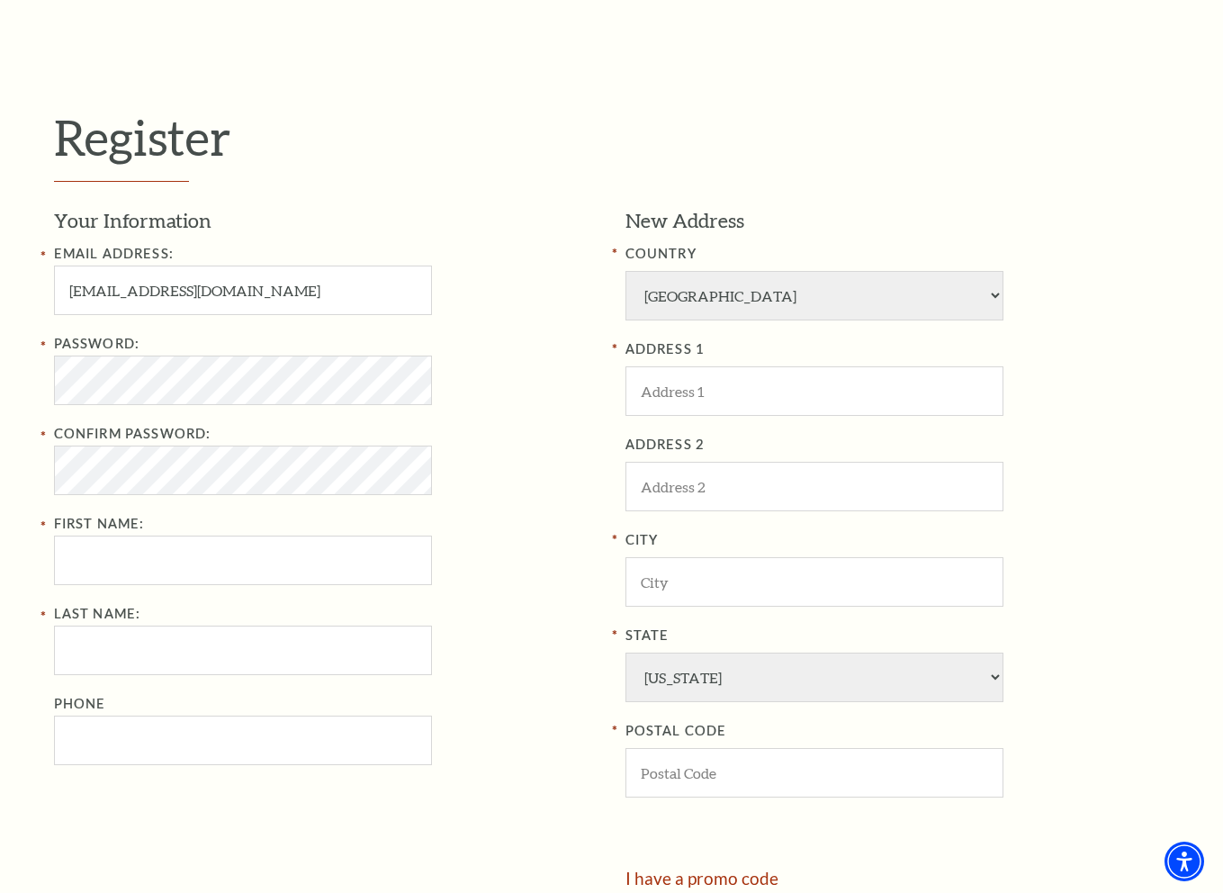
scroll to position [540, 0]
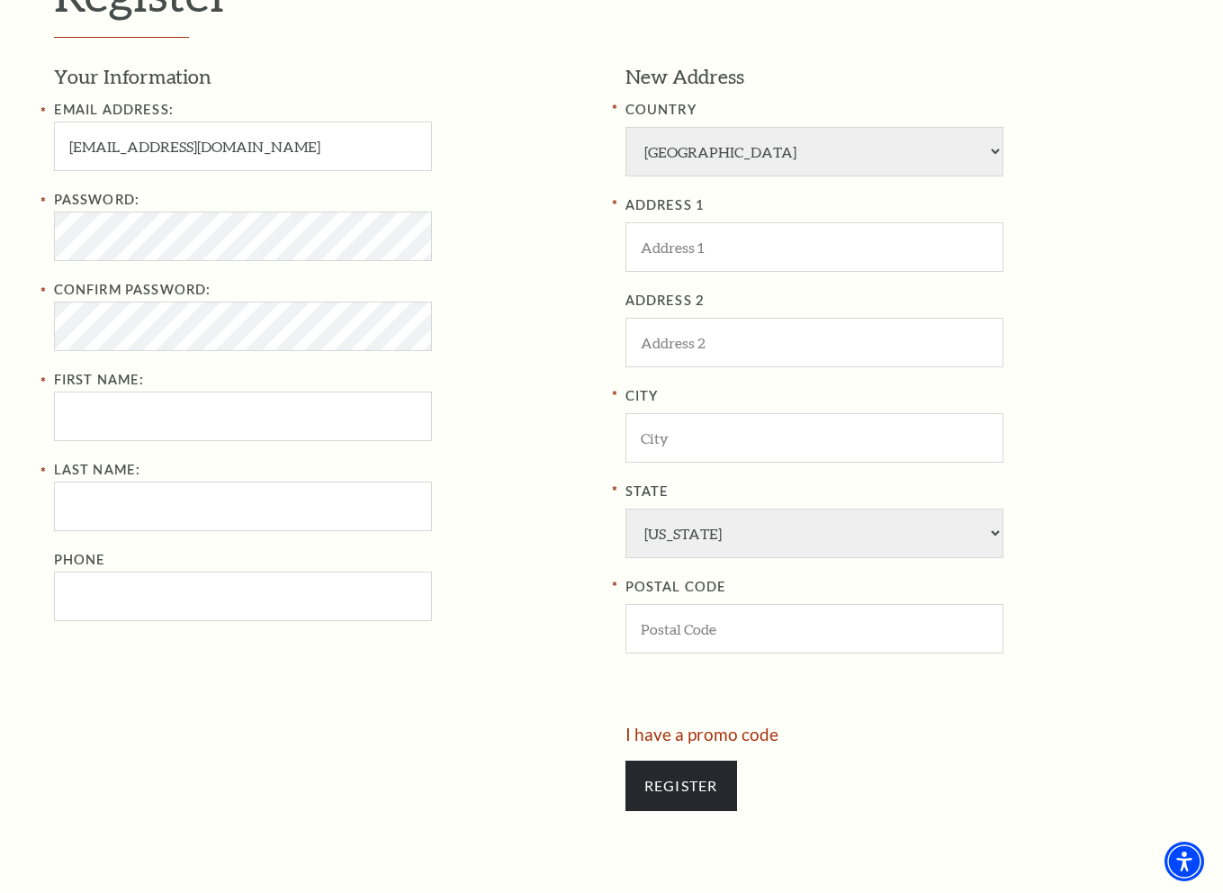
click at [207, 448] on div "Email Address: maimfdhoclan74@gmail.com Password: Confirm Password: First Name:…" at bounding box center [326, 360] width 544 height 522
click at [193, 434] on input "First Name:" at bounding box center [243, 415] width 378 height 49
type input "Ya"
type input "Dinh"
type input "3305861014"
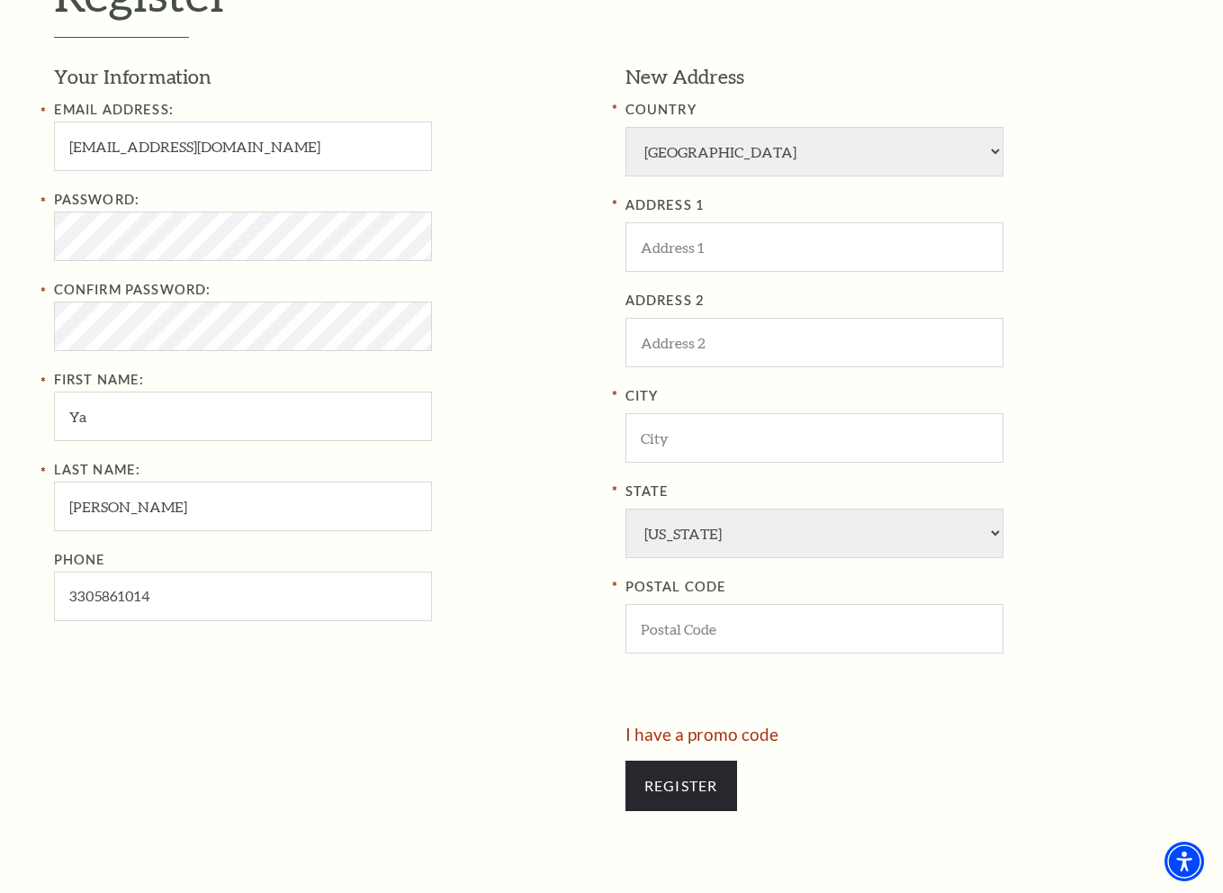
type input "Blue Gate Performing Arts Center"
type input "Shipshewana"
select select "IN"
type input "45656"
type input "330-586-1014"
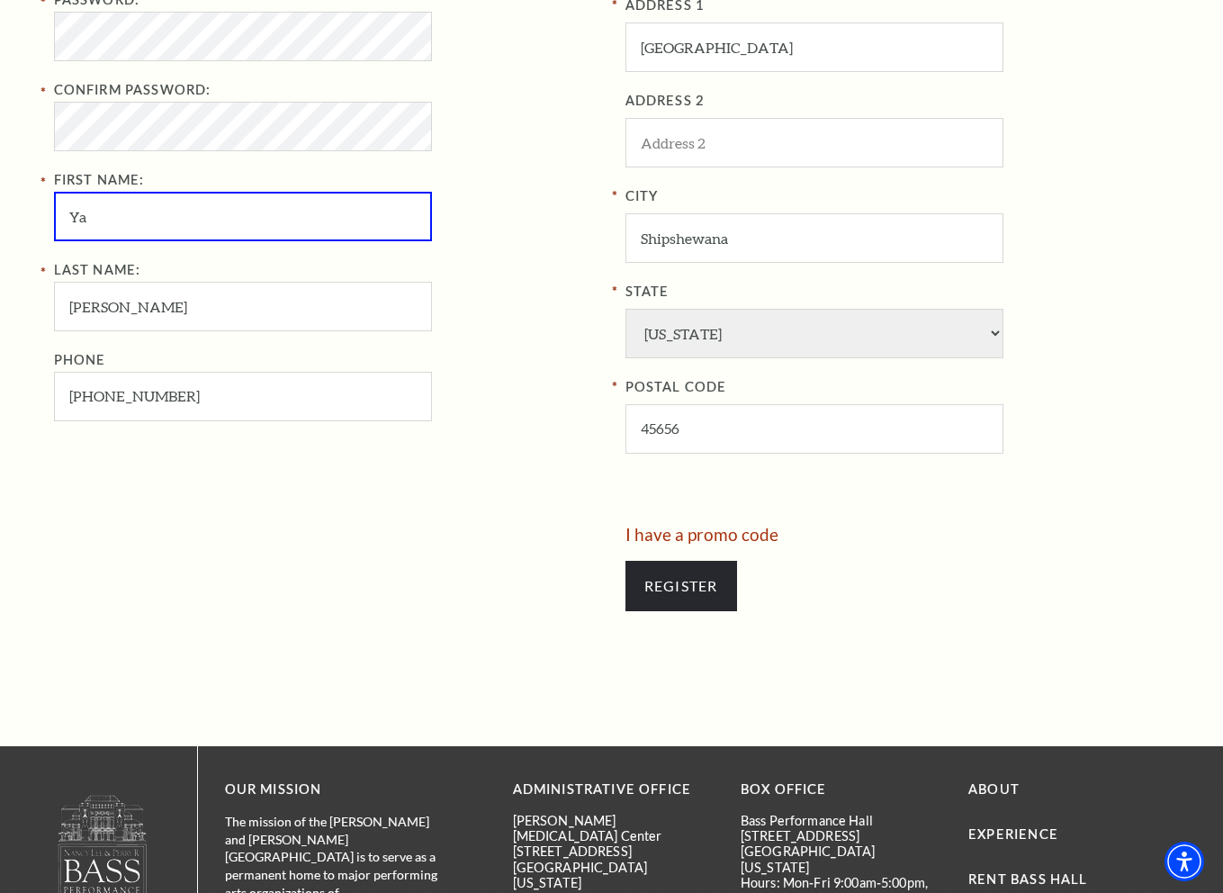
scroll to position [900, 0]
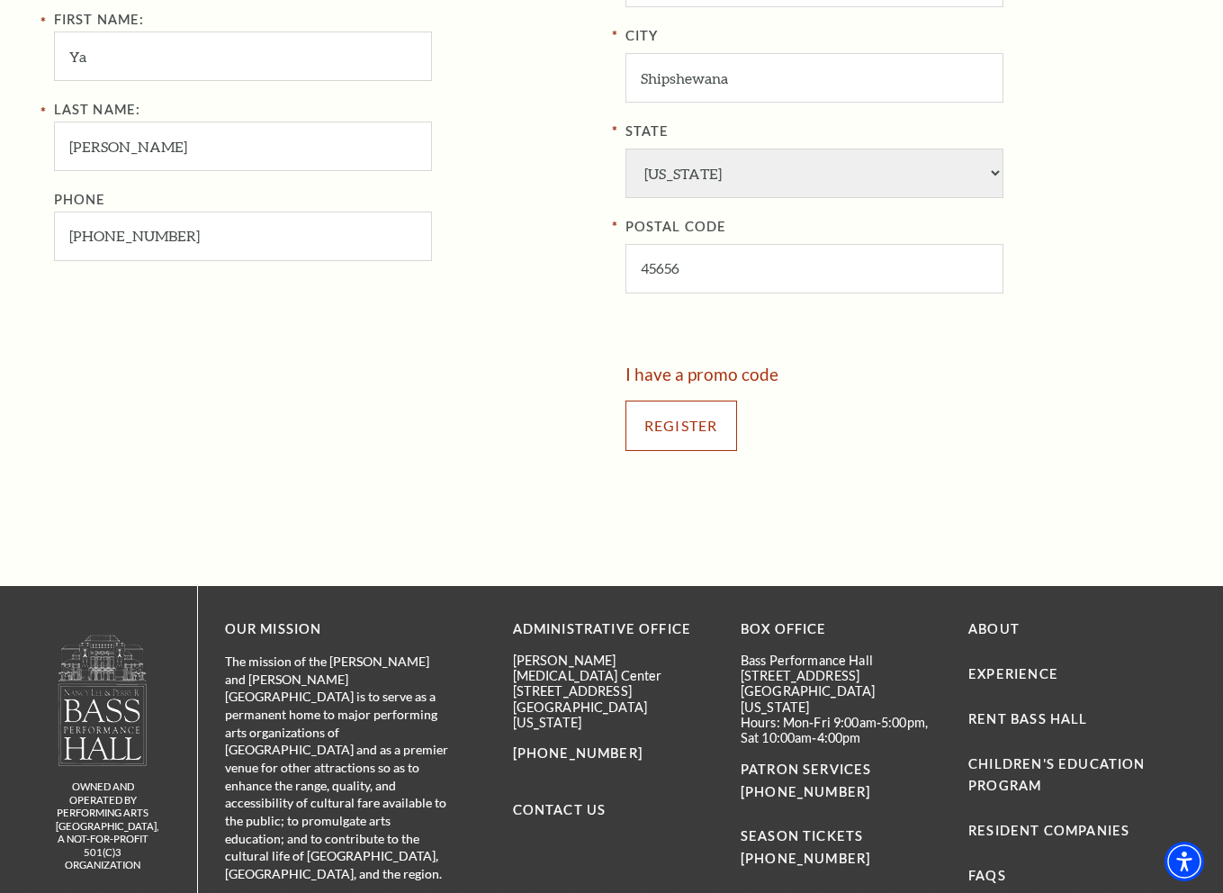
click at [682, 421] on input "Register" at bounding box center [681, 425] width 112 height 50
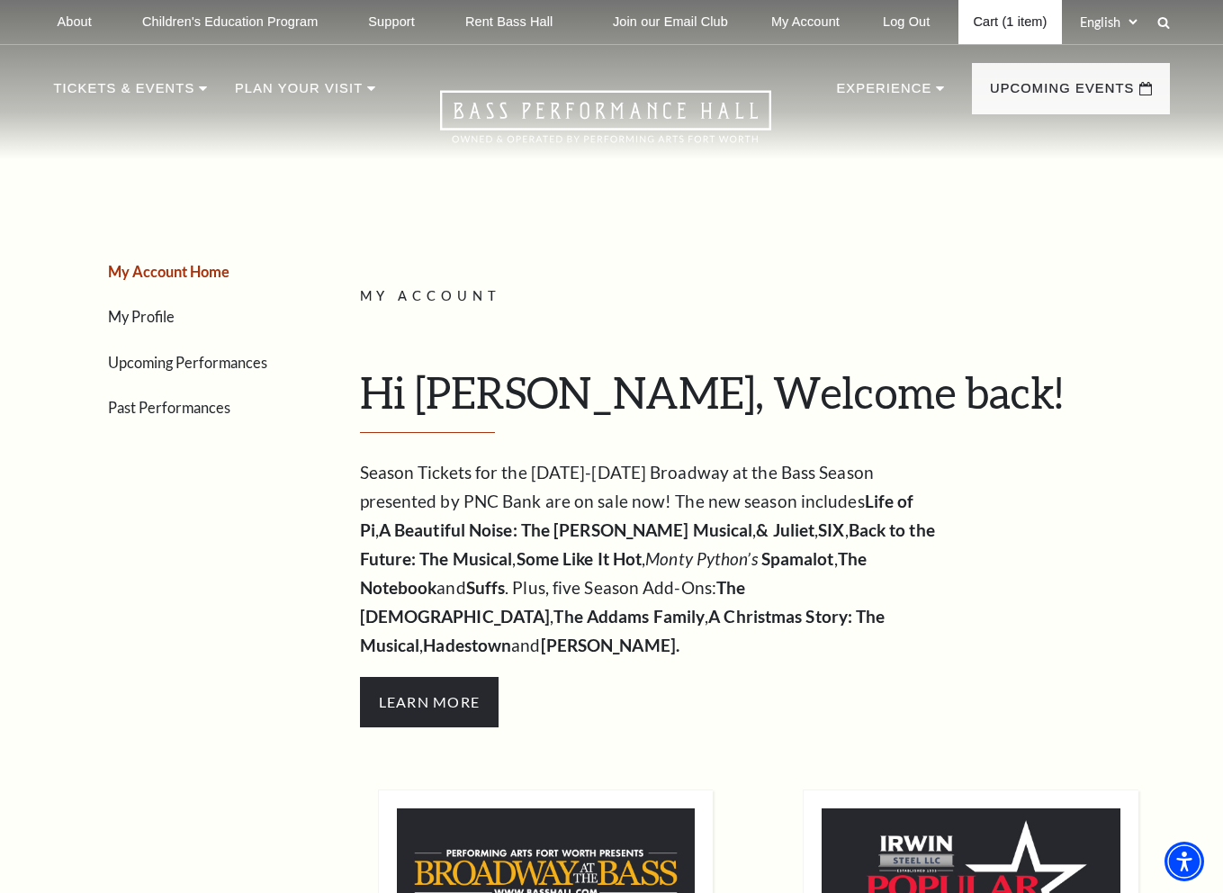
drag, startPoint x: 1004, startPoint y: 22, endPoint x: 989, endPoint y: 18, distance: 15.7
click at [1003, 21] on link "Cart (1 item)" at bounding box center [1009, 22] width 103 height 44
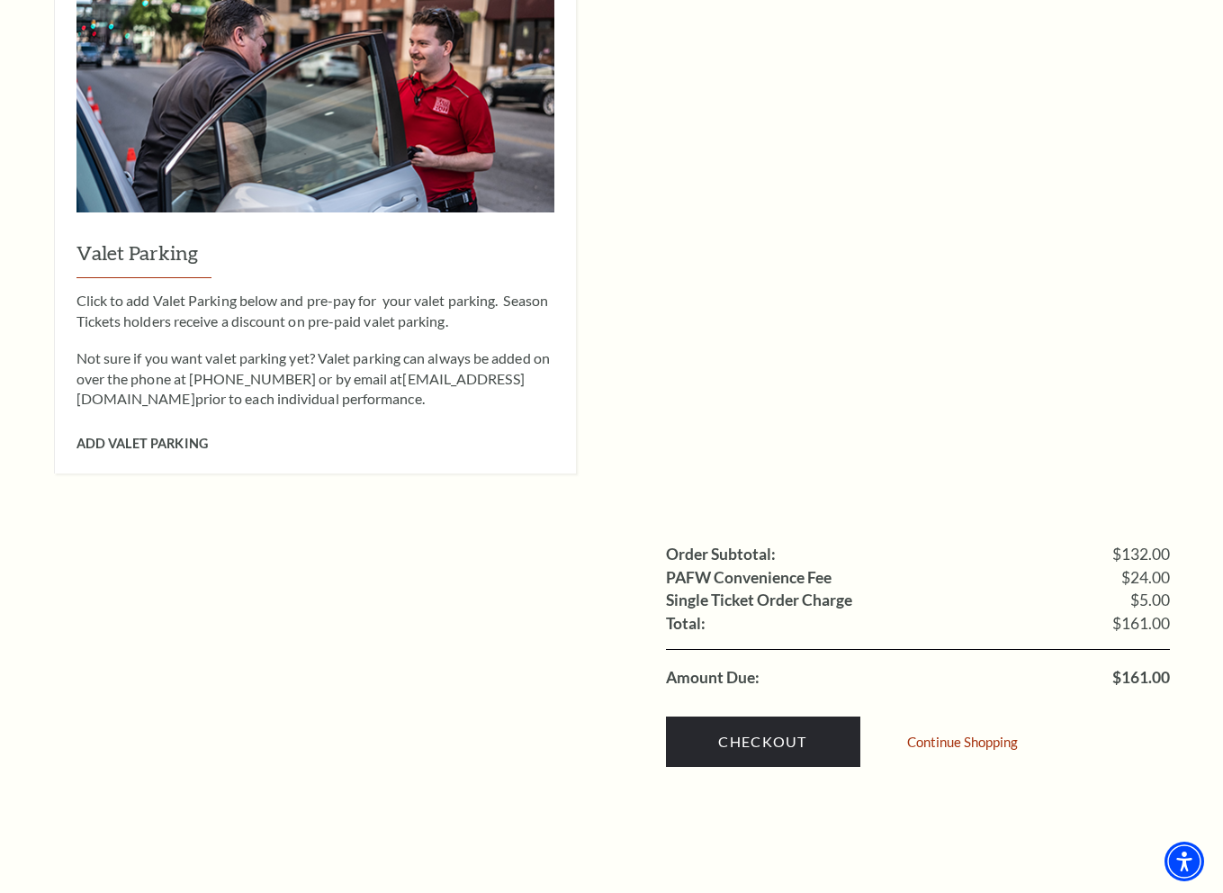
scroll to position [1350, 0]
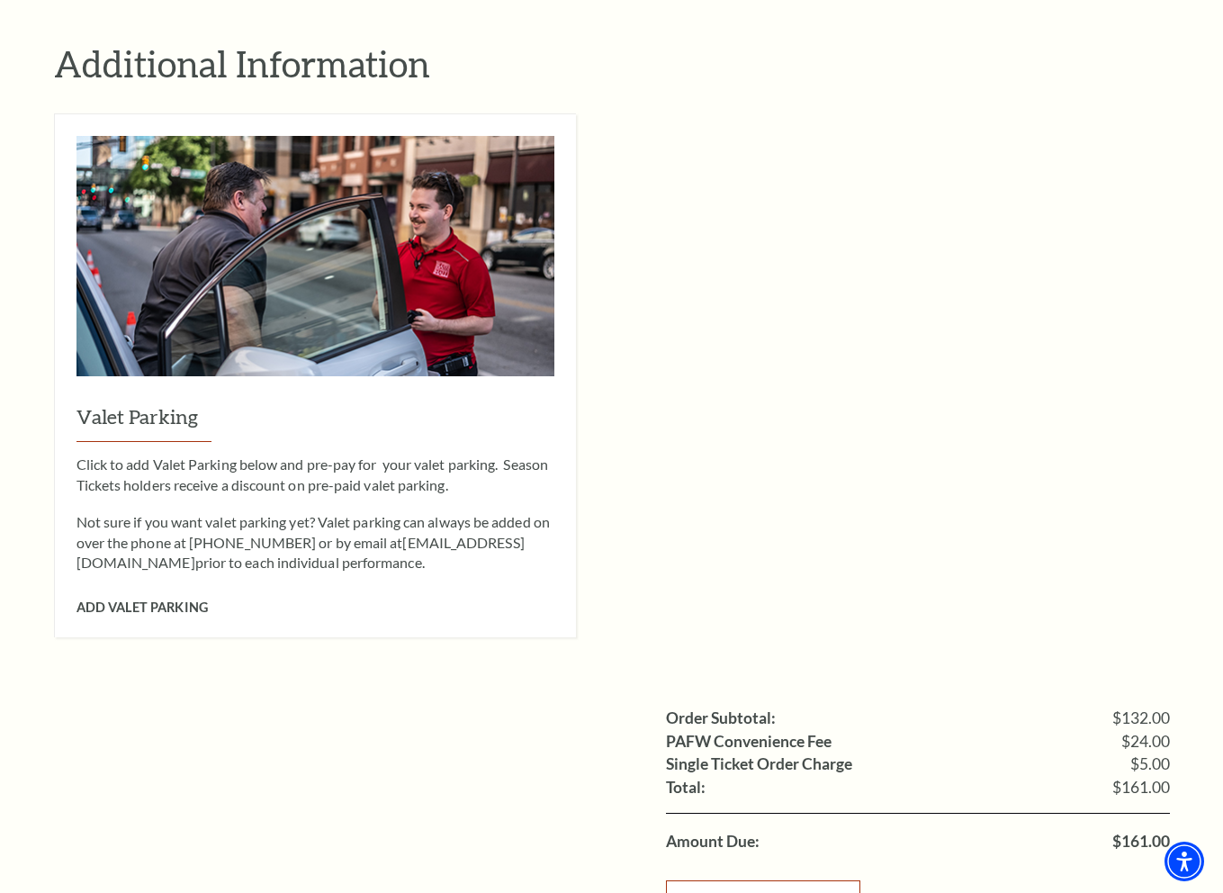
click at [775, 883] on link "Checkout" at bounding box center [763, 905] width 194 height 50
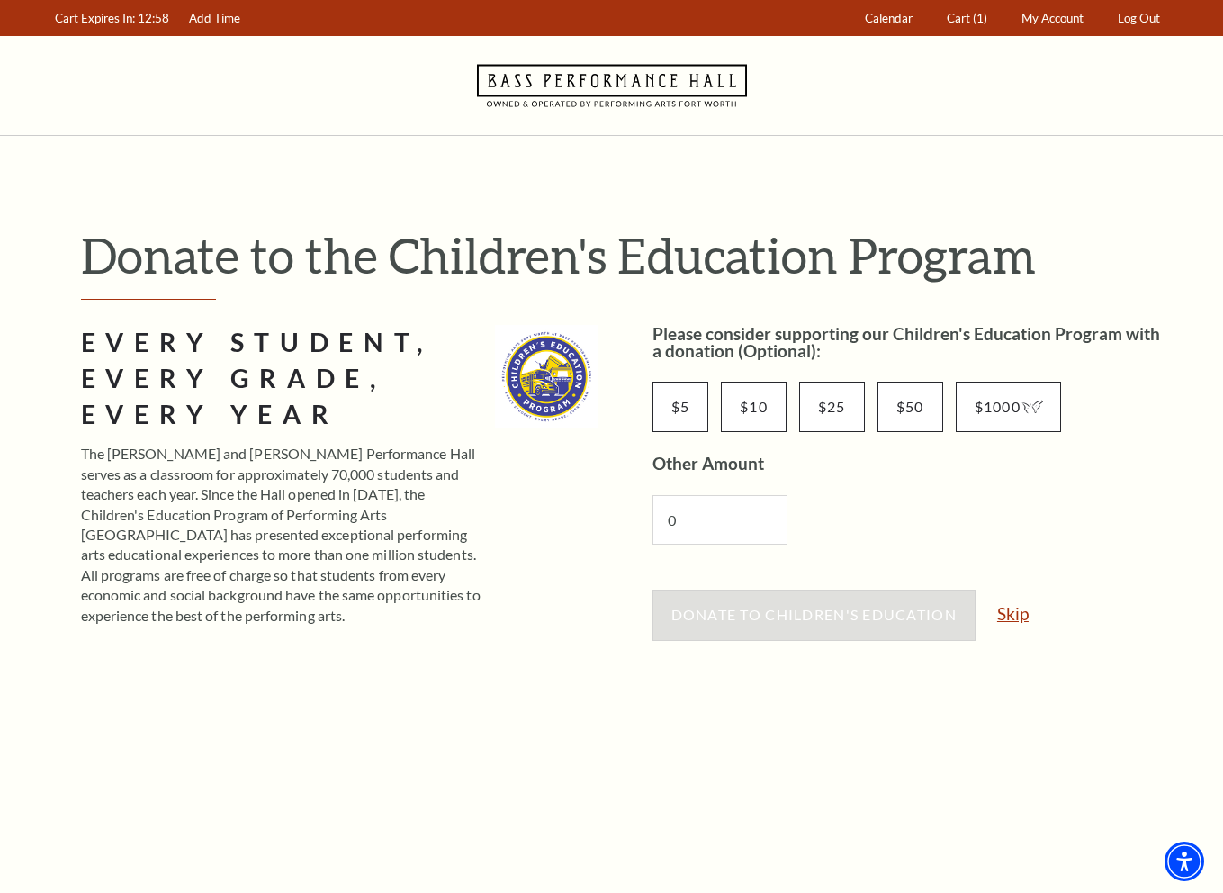
click at [1011, 622] on link "Skip" at bounding box center [1012, 613] width 31 height 17
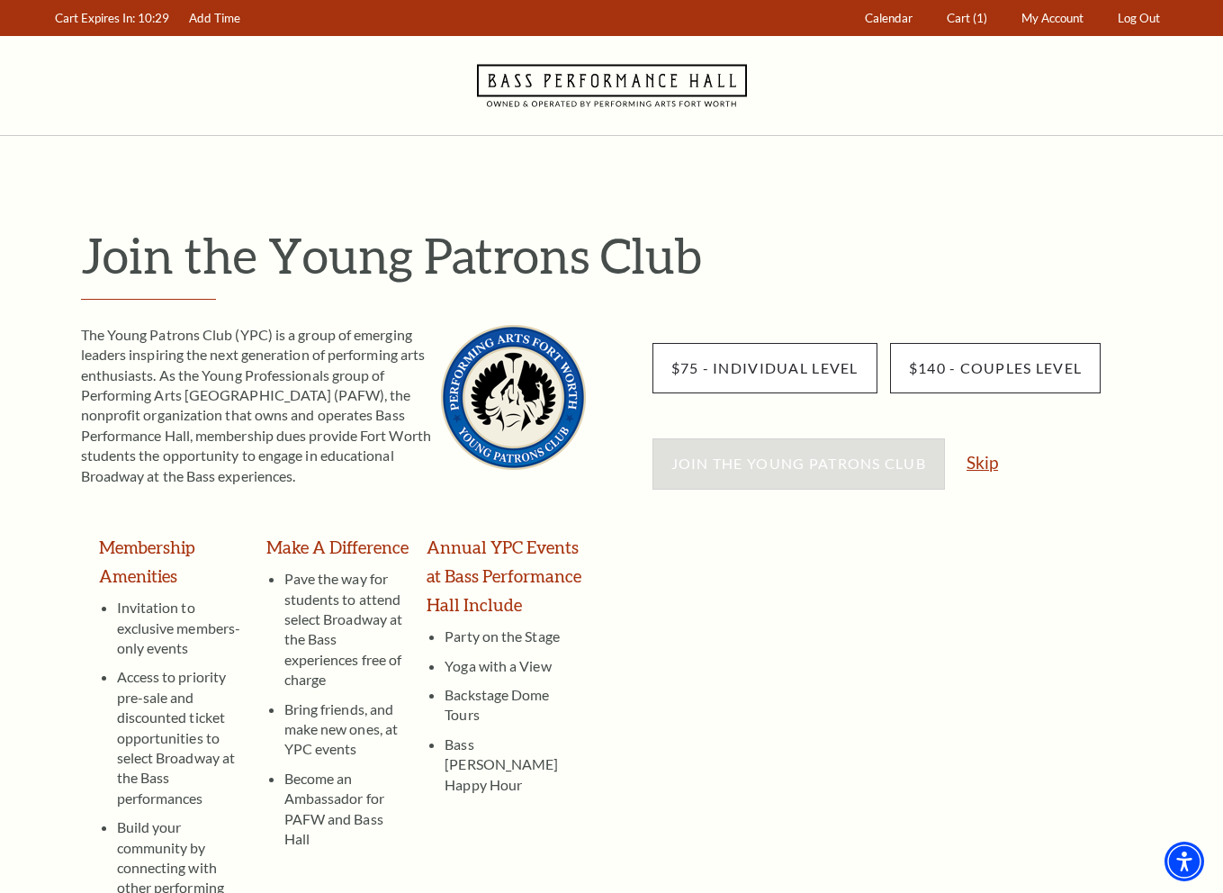
drag, startPoint x: 984, startPoint y: 462, endPoint x: 993, endPoint y: 462, distance: 9.9
click at [984, 462] on link "Skip" at bounding box center [981, 462] width 31 height 17
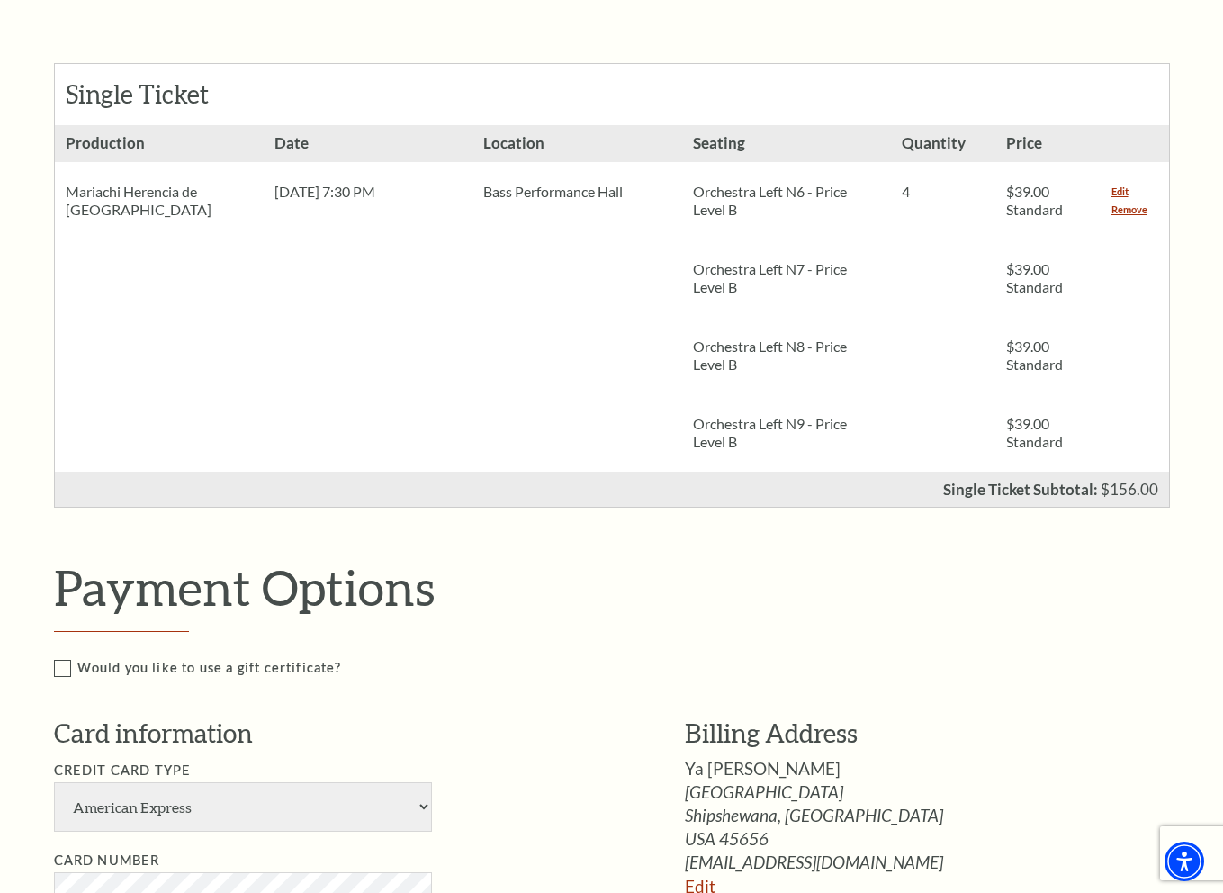
scroll to position [360, 0]
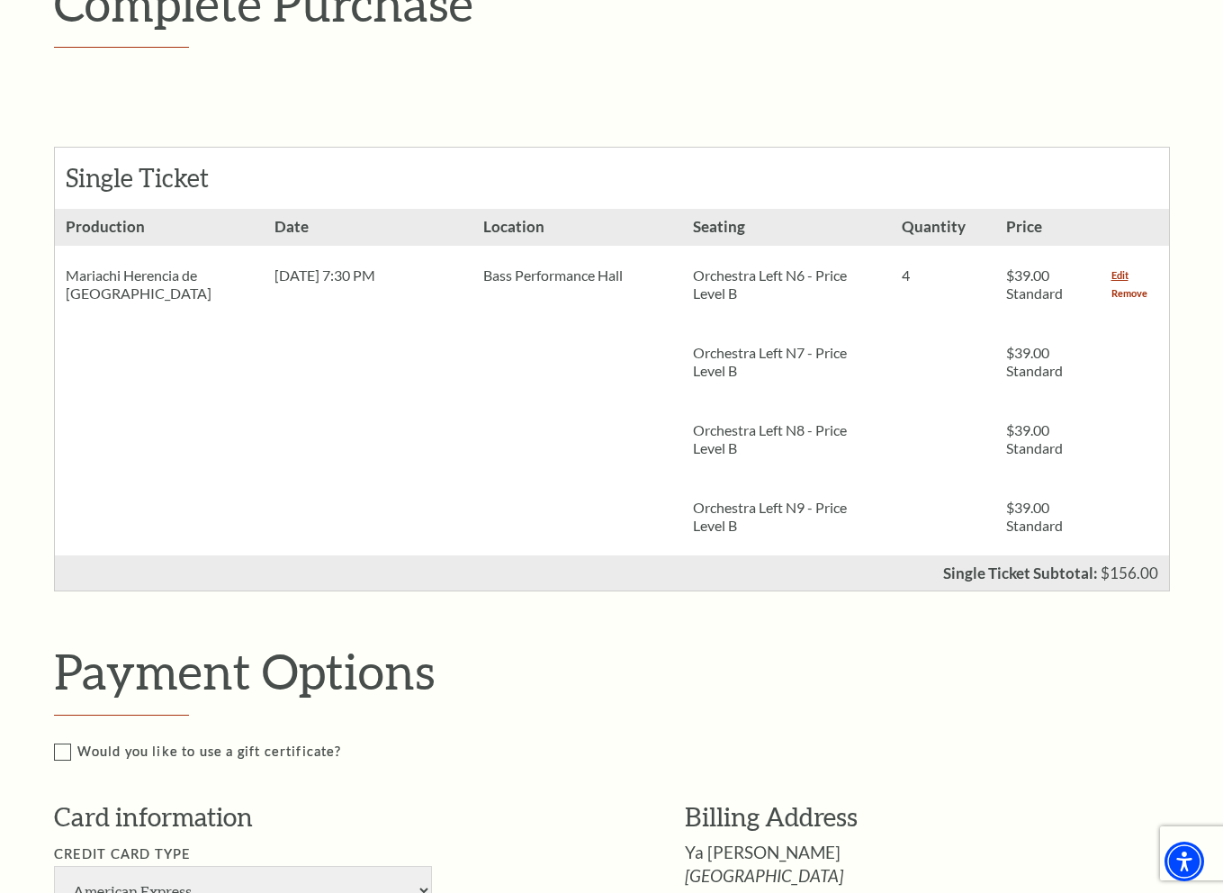
click at [1127, 295] on link "Remove" at bounding box center [1129, 293] width 36 height 18
